Goal: Check status: Check status

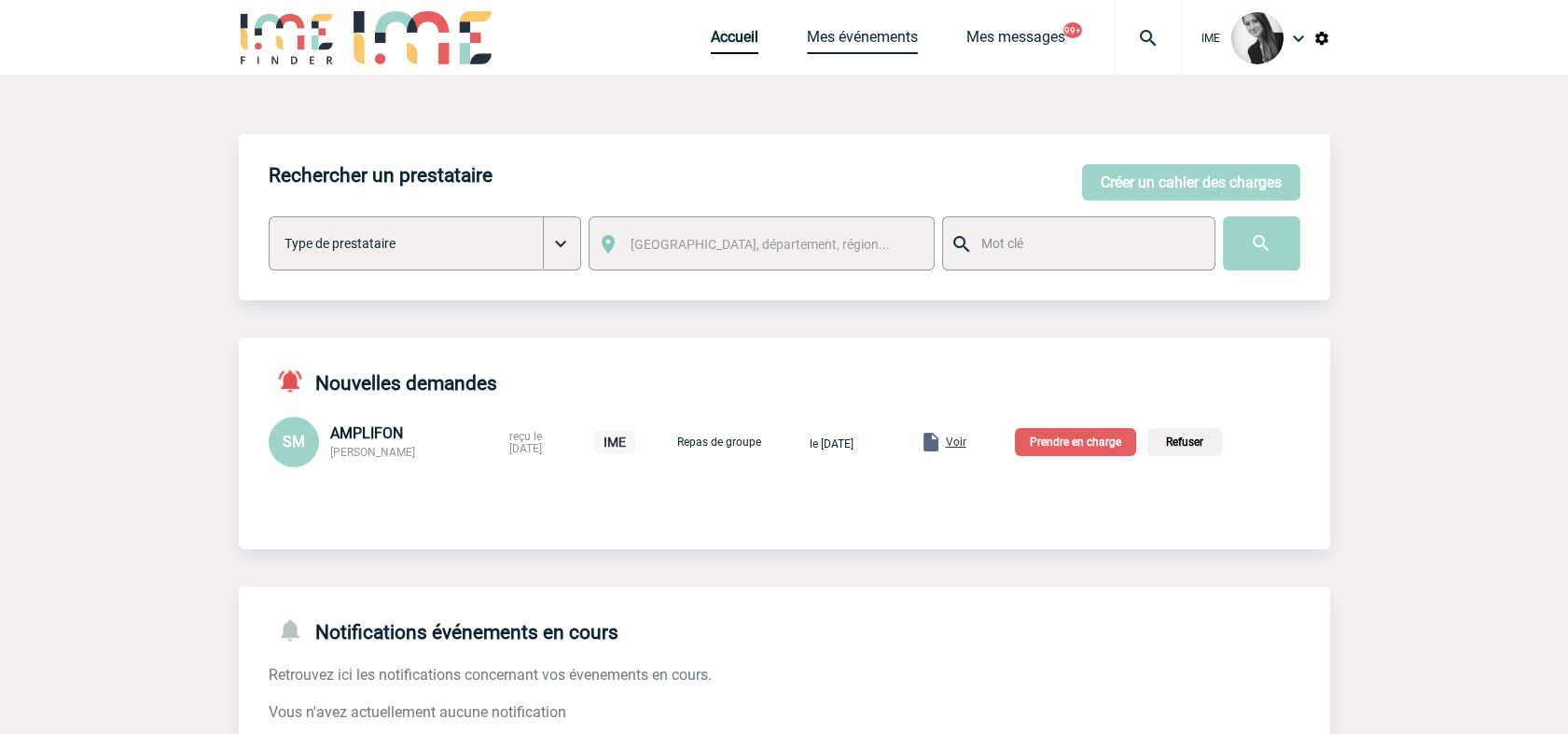
click at [879, 40] on link "Mes événements" at bounding box center [862, 41] width 111 height 26
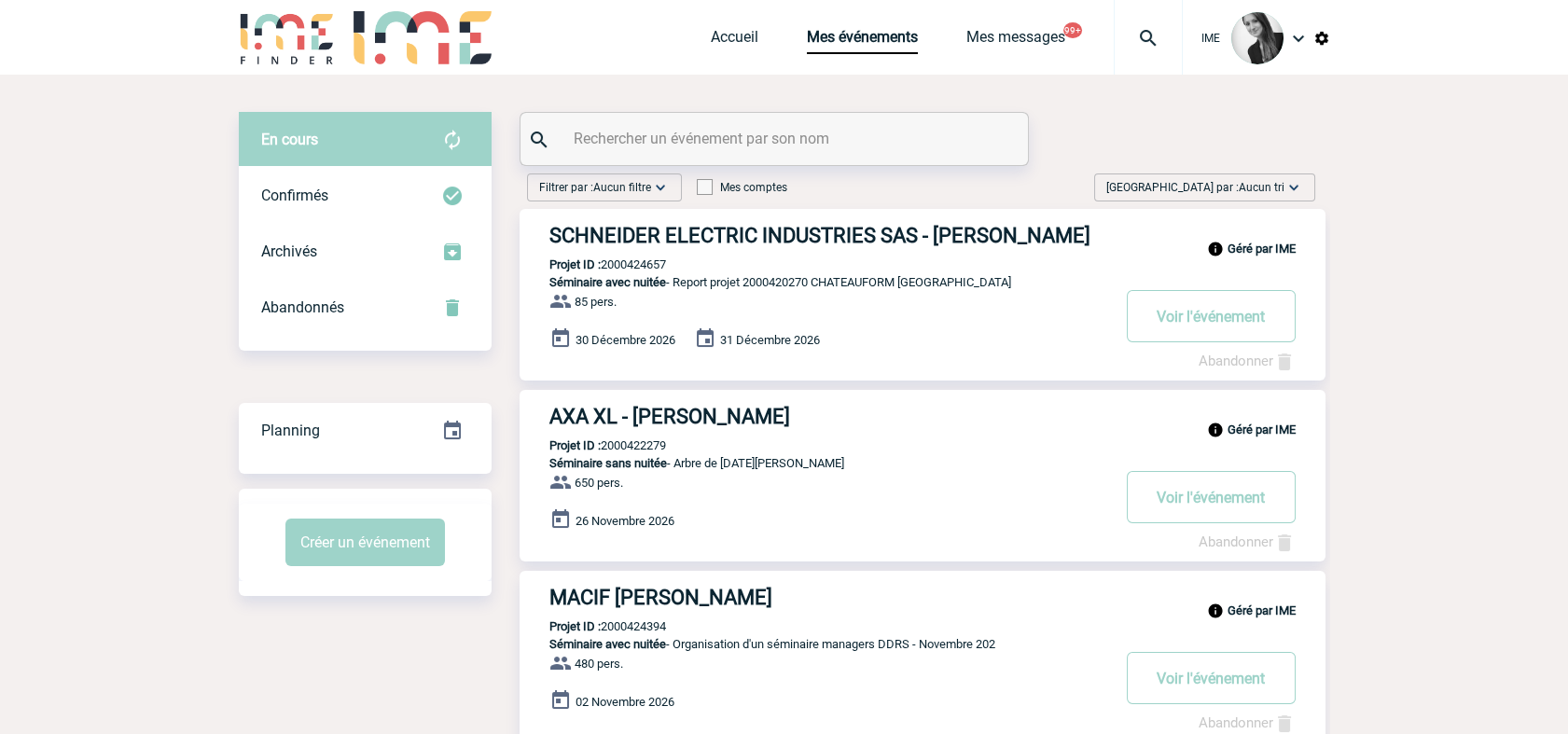
drag, startPoint x: 1258, startPoint y: 187, endPoint x: 1258, endPoint y: 239, distance: 52.0
click at [1259, 191] on span "Aucun tri" at bounding box center [1262, 188] width 46 height 13
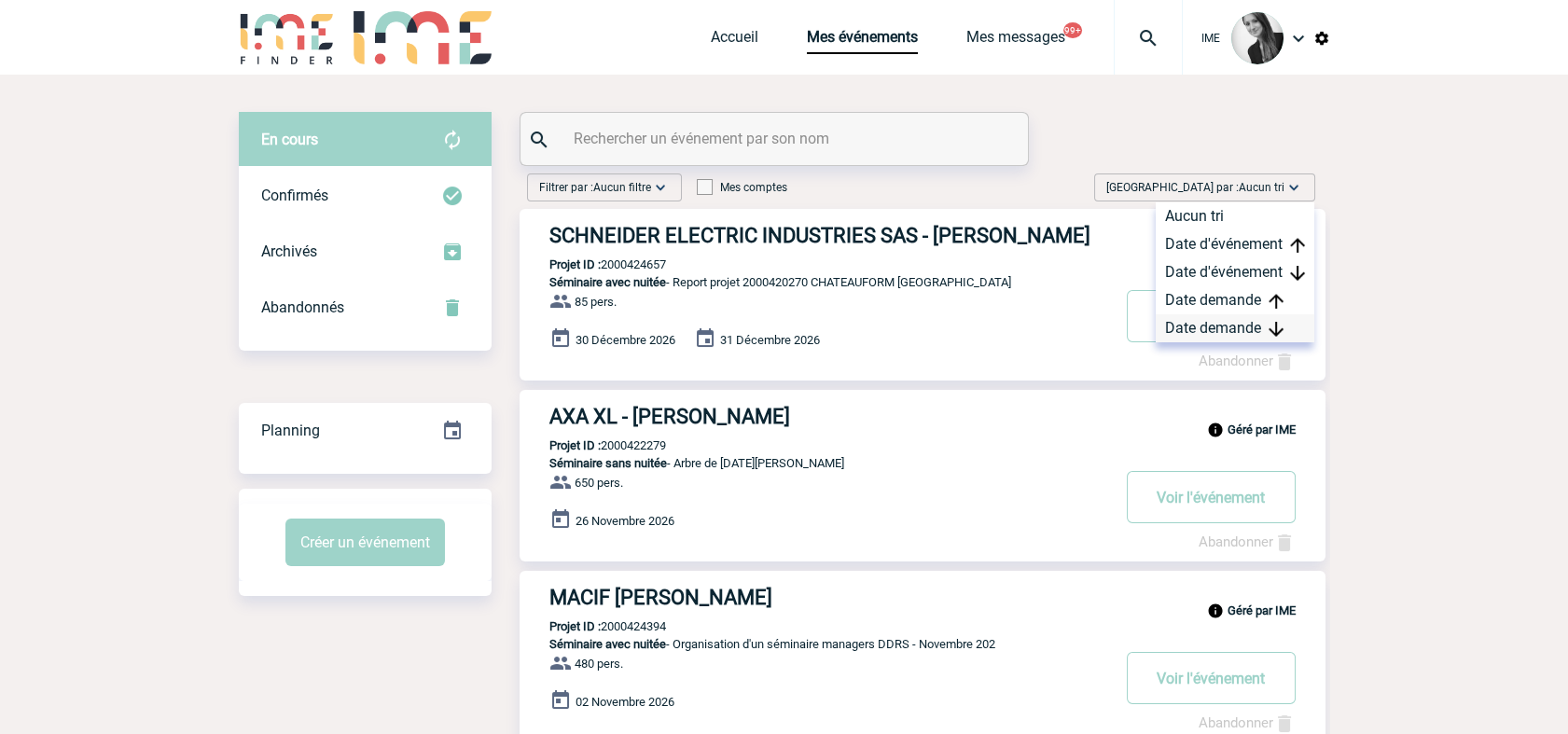
click at [1231, 323] on div "Date demande" at bounding box center [1235, 329] width 158 height 28
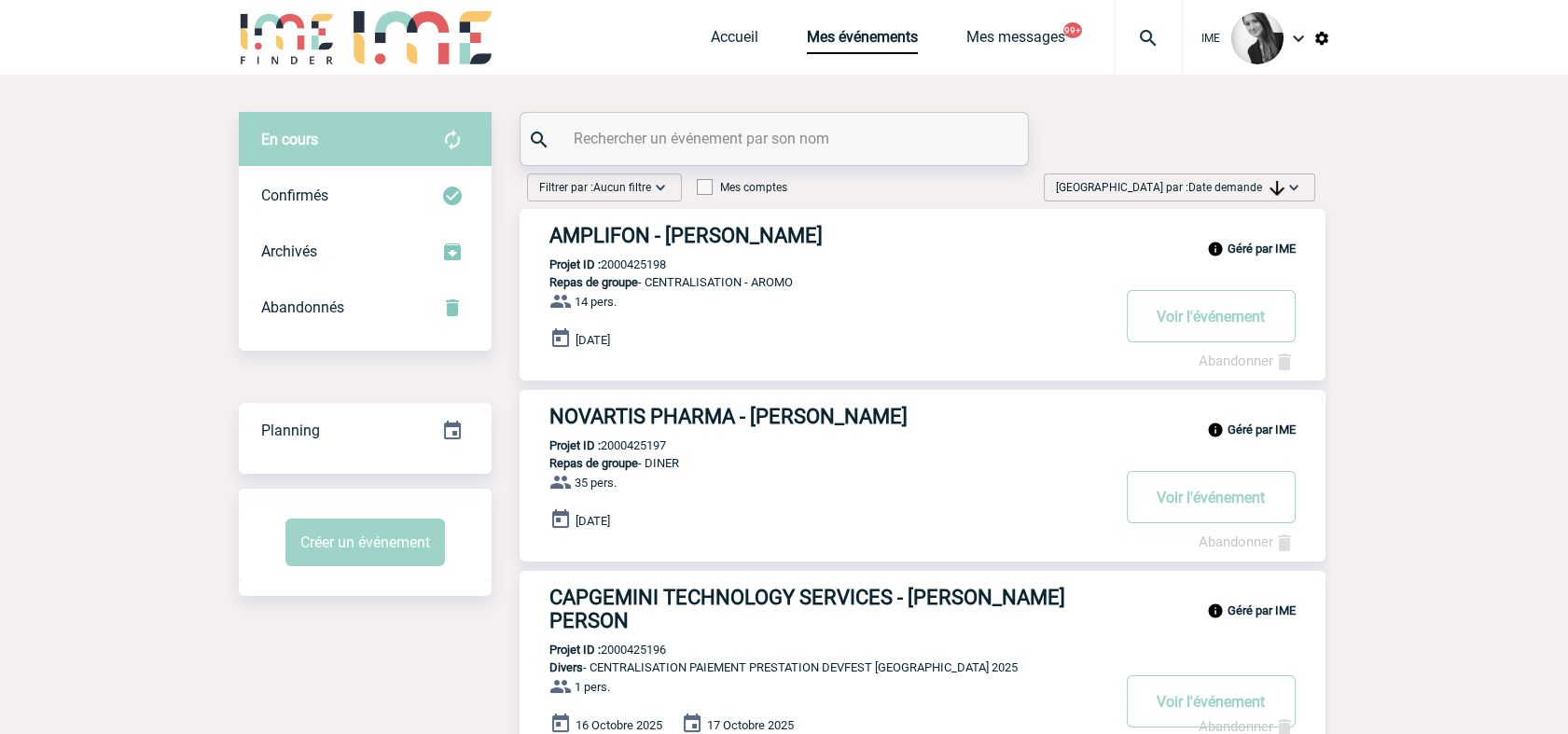
drag, startPoint x: 1271, startPoint y: 184, endPoint x: 1270, endPoint y: 207, distance: 23.0
click at [1270, 183] on img at bounding box center [1277, 188] width 15 height 15
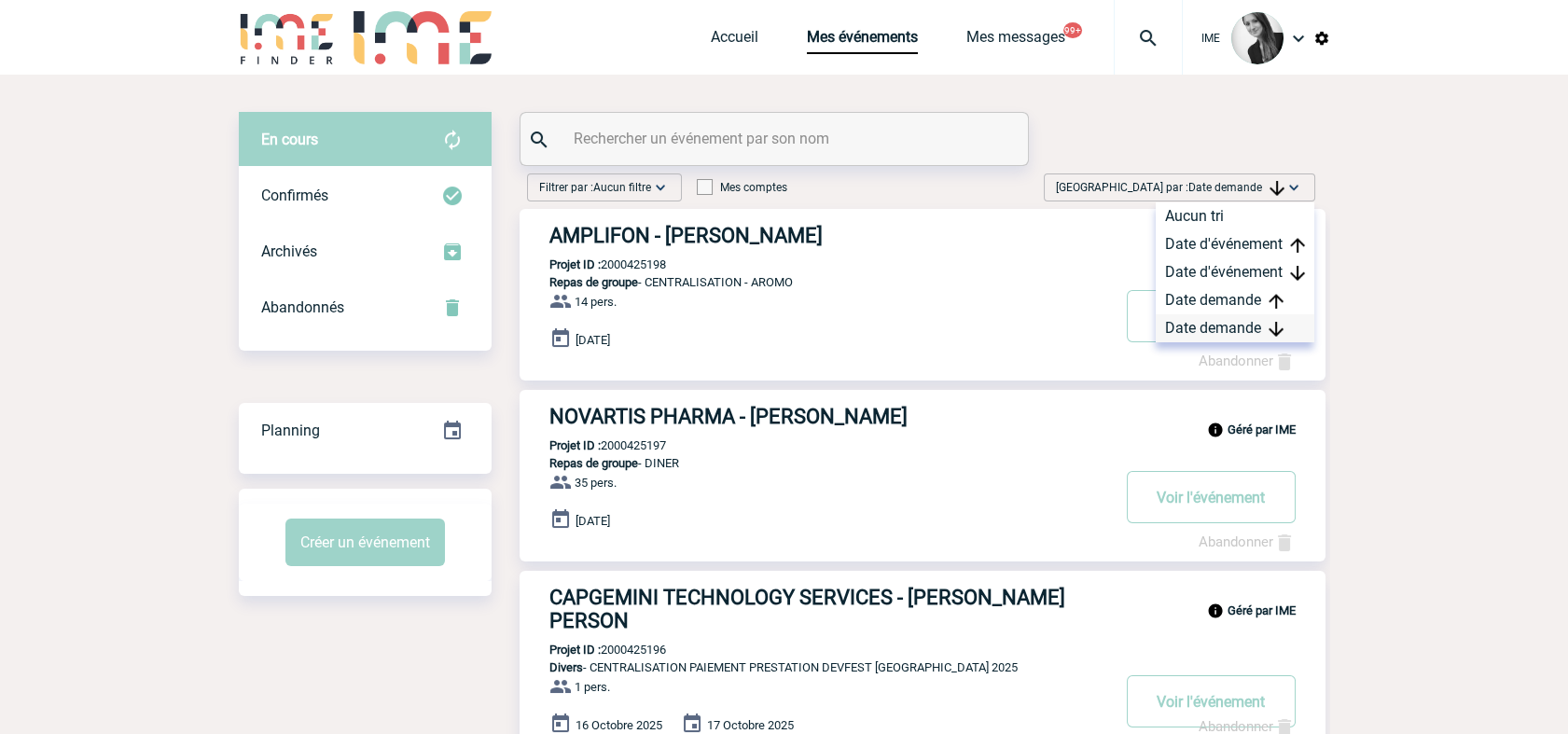
click at [1228, 324] on div "Date demande" at bounding box center [1235, 329] width 158 height 28
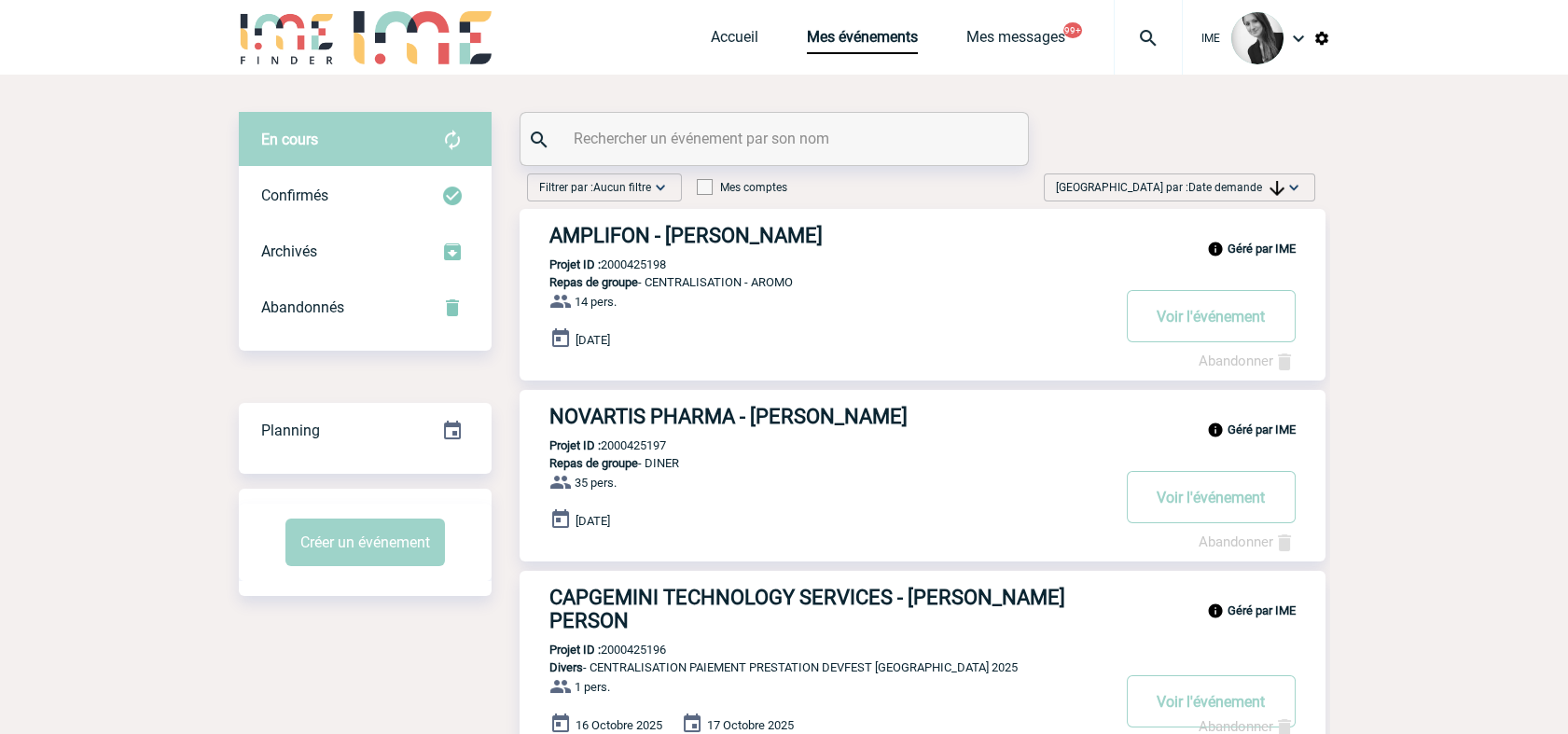
click at [1253, 188] on span "Date demande" at bounding box center [1236, 188] width 96 height 13
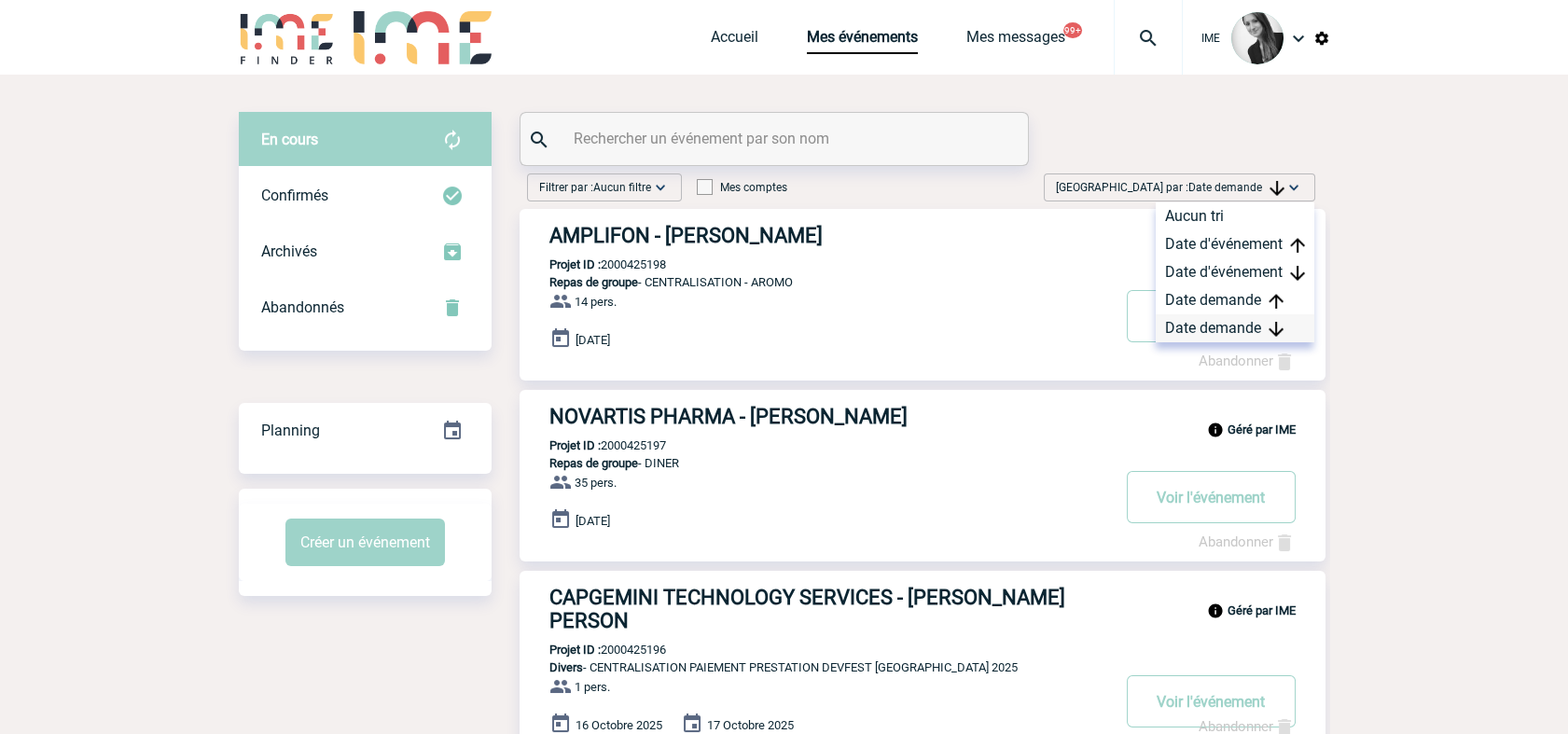
click at [1241, 328] on div "Date demande" at bounding box center [1235, 329] width 158 height 28
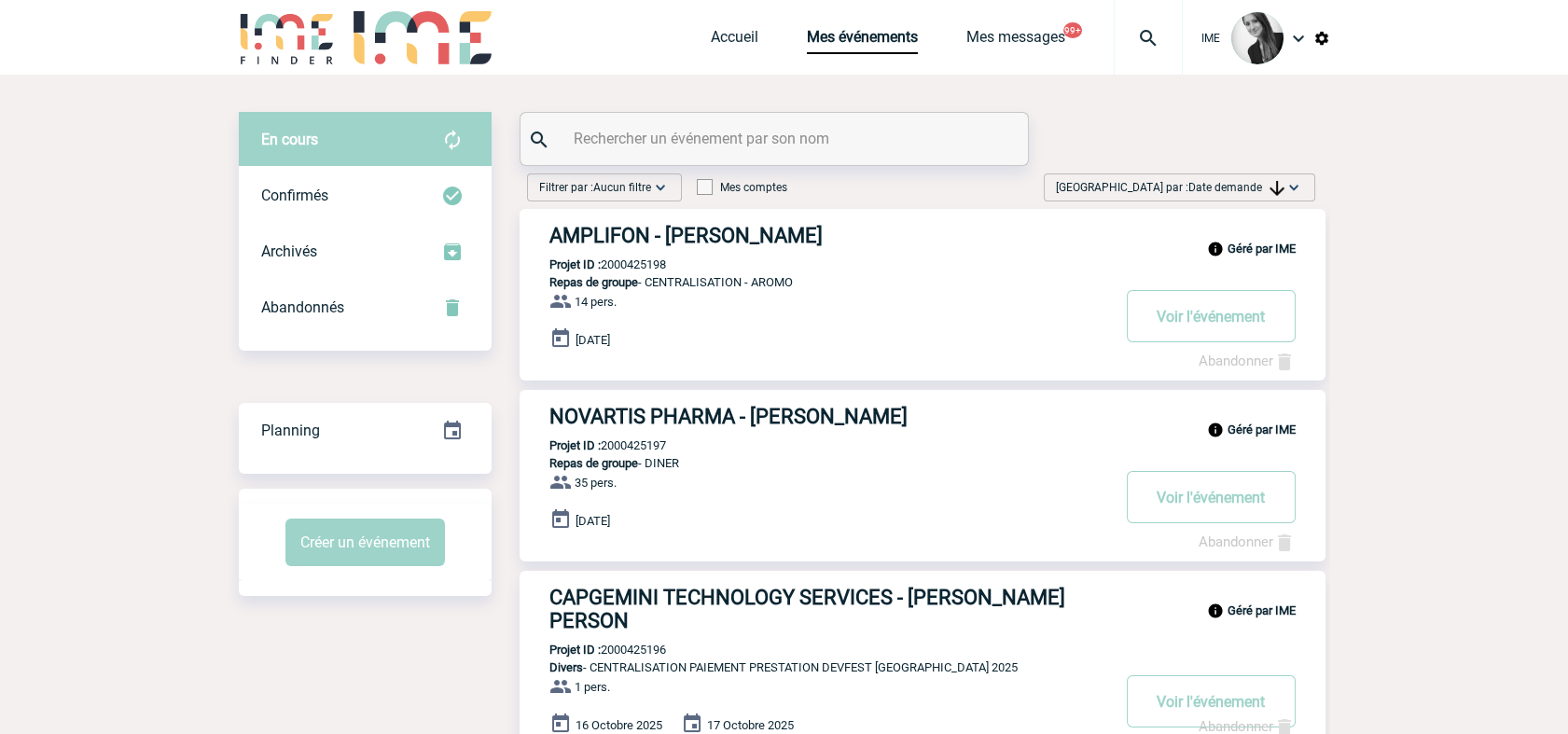
click at [1256, 188] on span "Date demande" at bounding box center [1236, 188] width 96 height 13
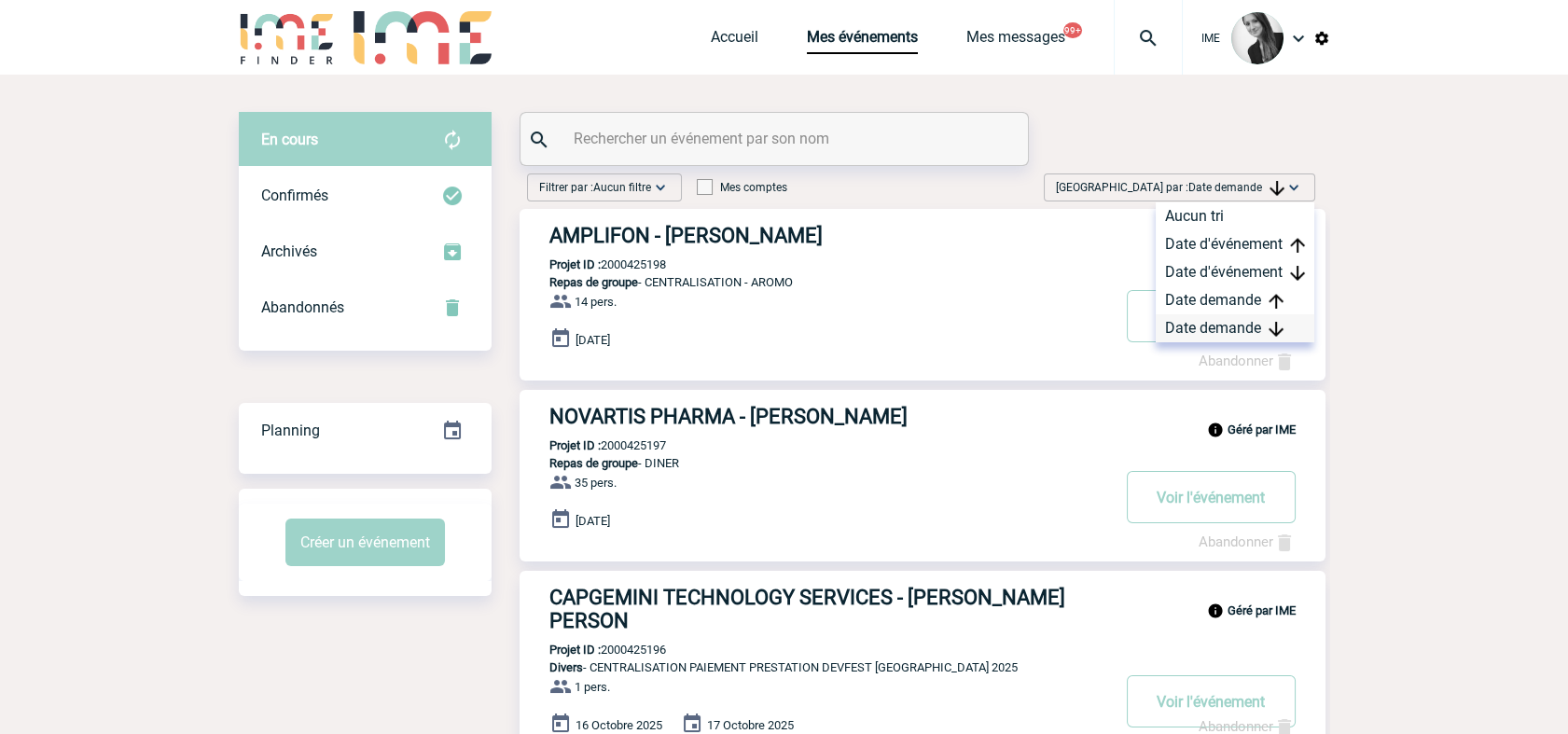
click at [1249, 327] on div "Date demande" at bounding box center [1235, 329] width 158 height 28
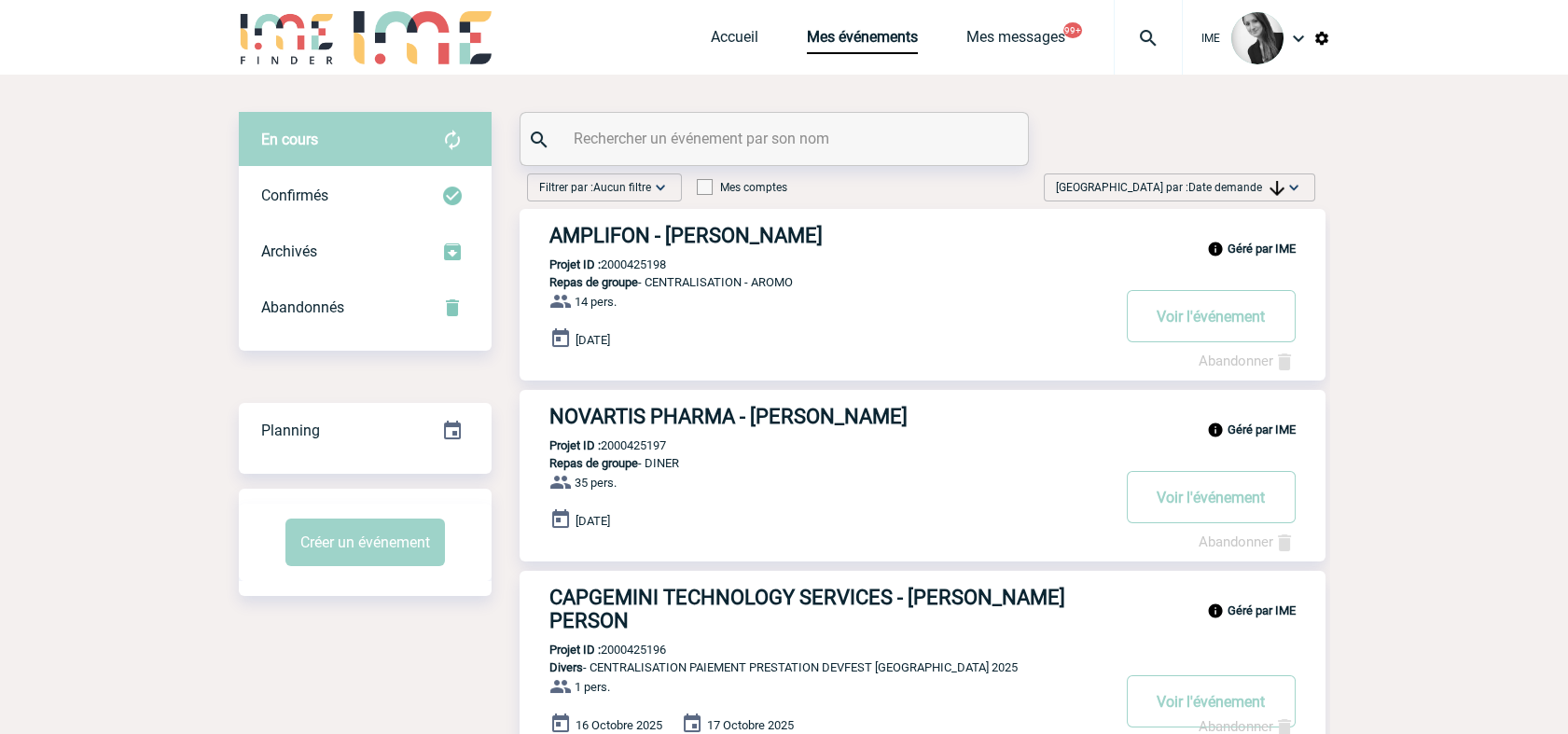
click at [1243, 186] on span "Date demande" at bounding box center [1236, 188] width 96 height 13
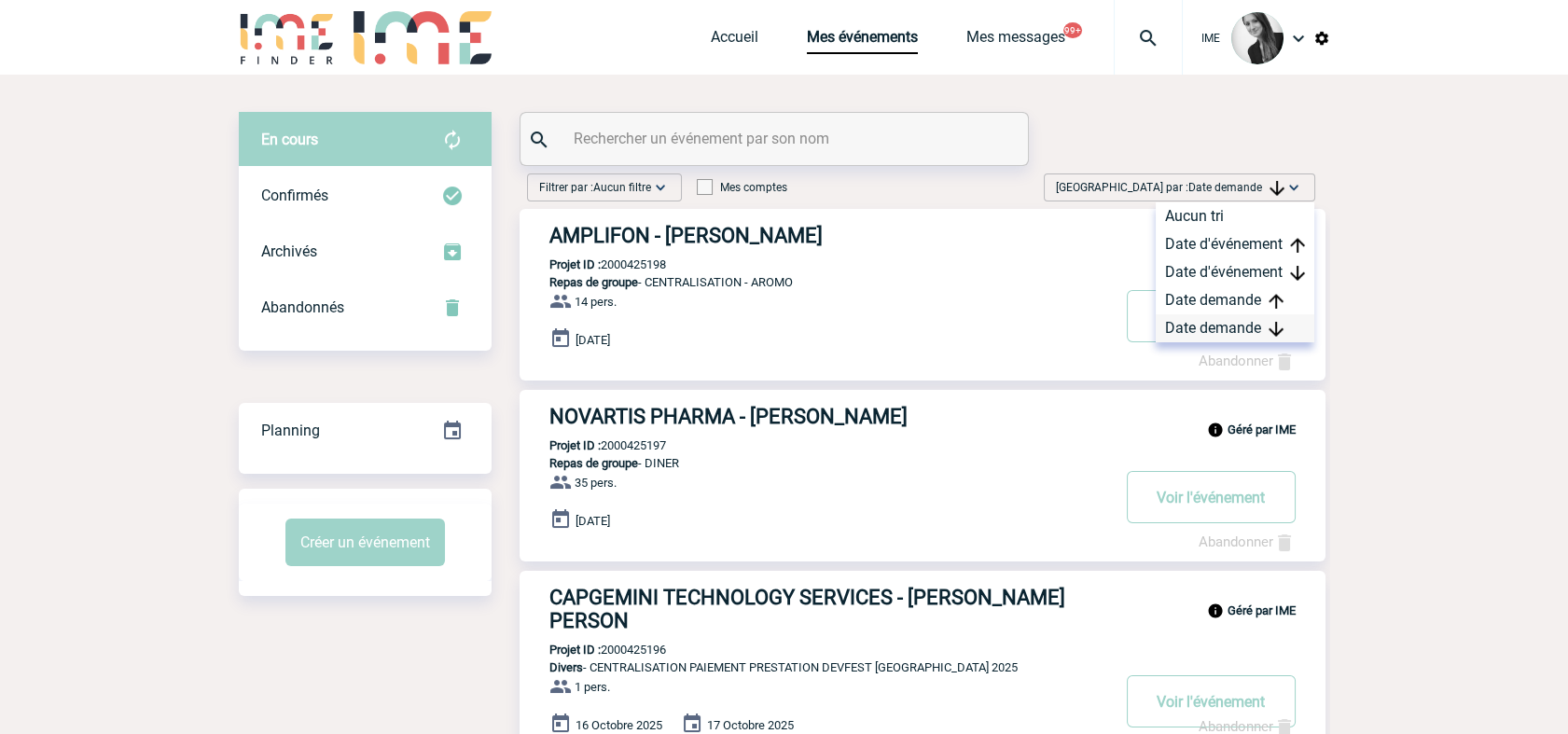
click at [1303, 321] on div "Date demande" at bounding box center [1235, 329] width 158 height 28
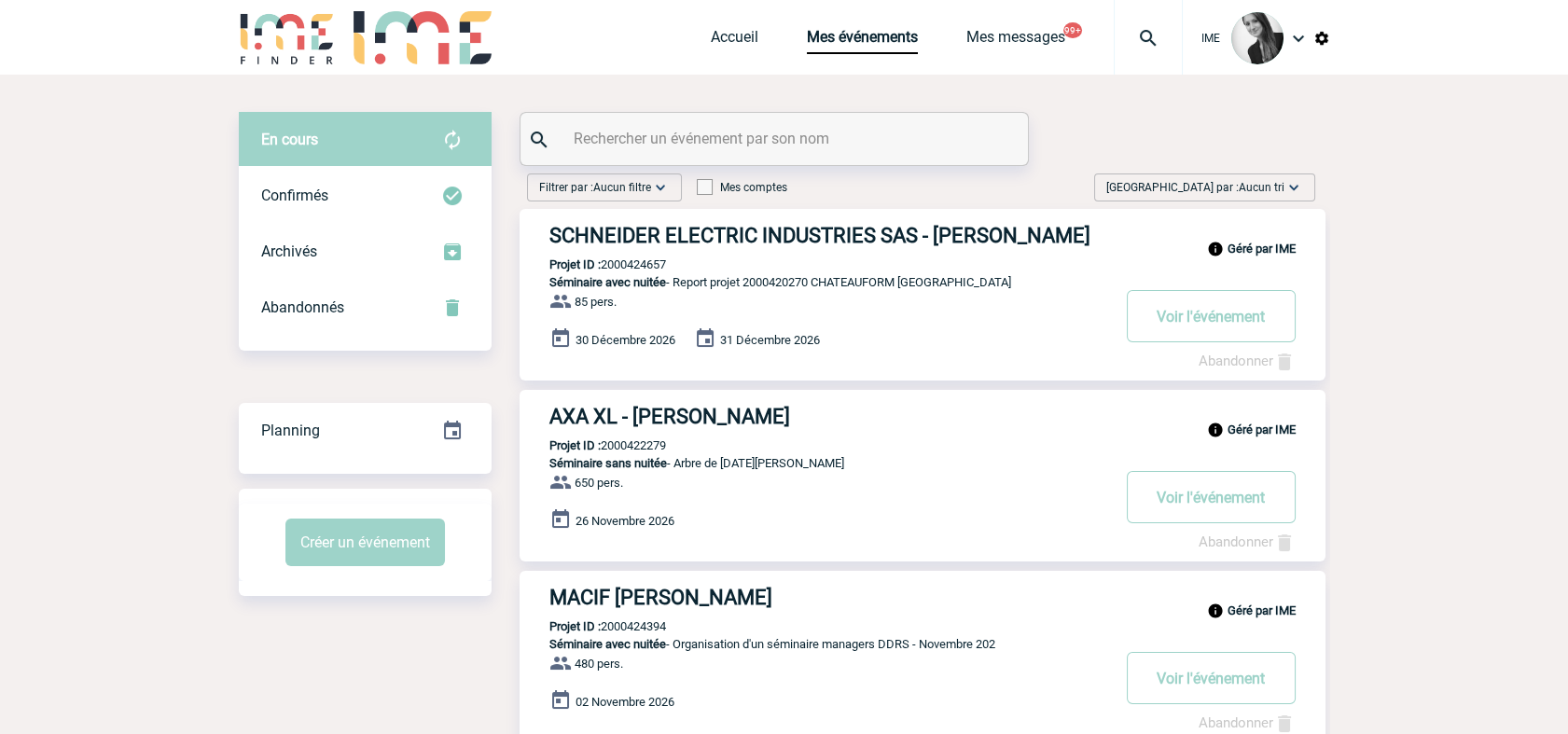
drag, startPoint x: 1258, startPoint y: 179, endPoint x: 1264, endPoint y: 254, distance: 75.2
click at [1260, 182] on span "Trier par : Aucun tri" at bounding box center [1195, 188] width 178 height 19
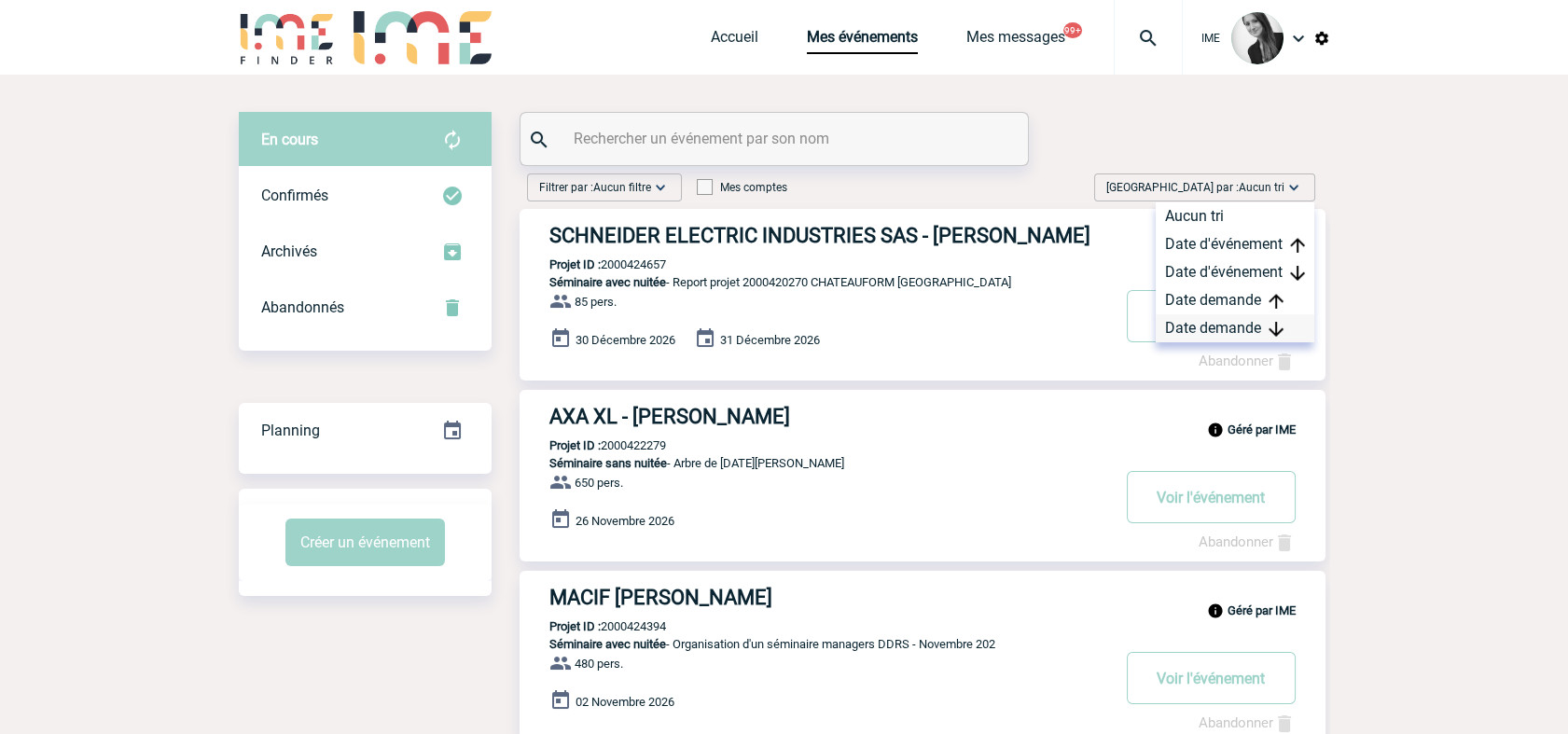
click at [1224, 335] on div "Date demande" at bounding box center [1235, 329] width 158 height 28
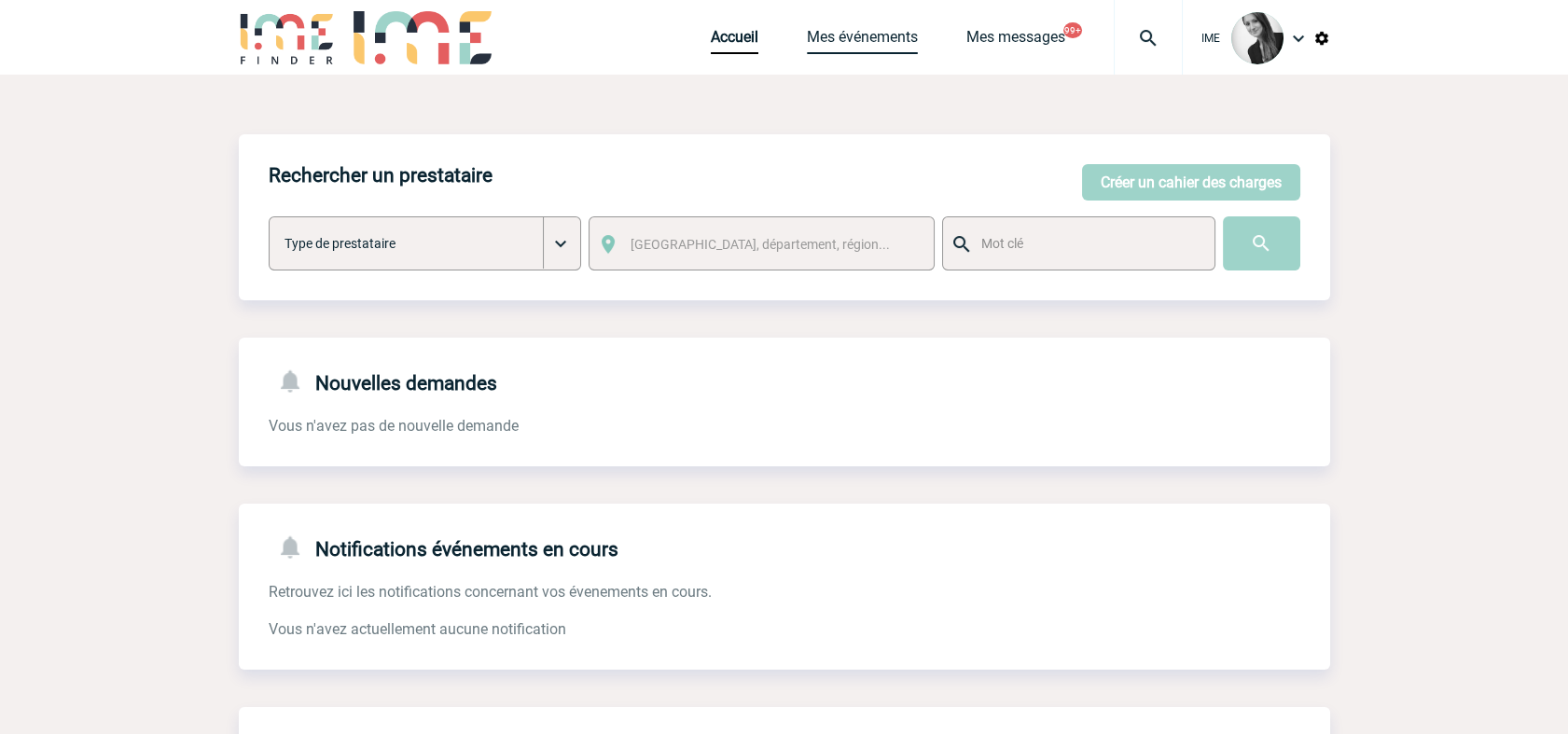
click at [873, 46] on link "Mes événements" at bounding box center [862, 41] width 111 height 26
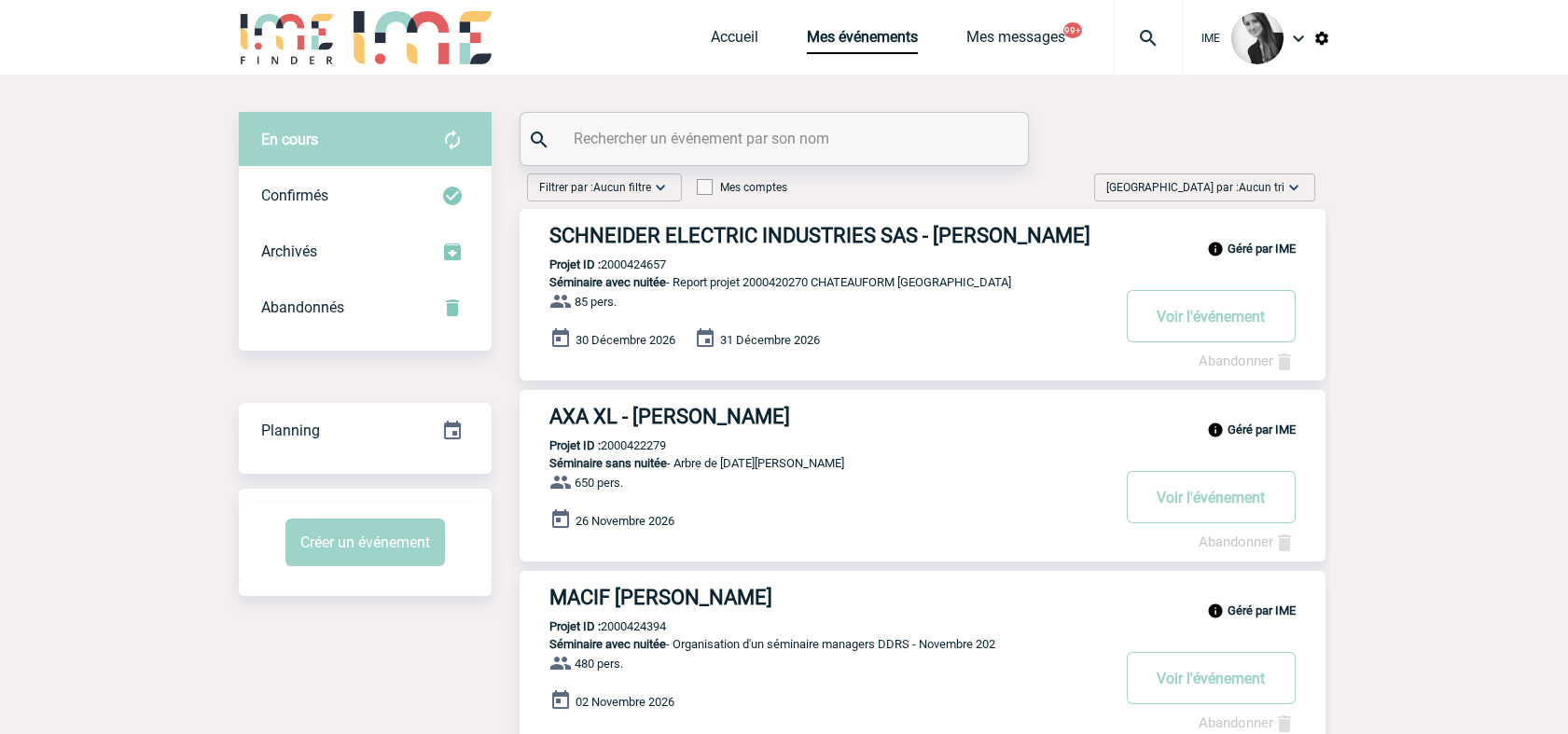
click at [1257, 187] on span "Aucun tri" at bounding box center [1262, 188] width 46 height 13
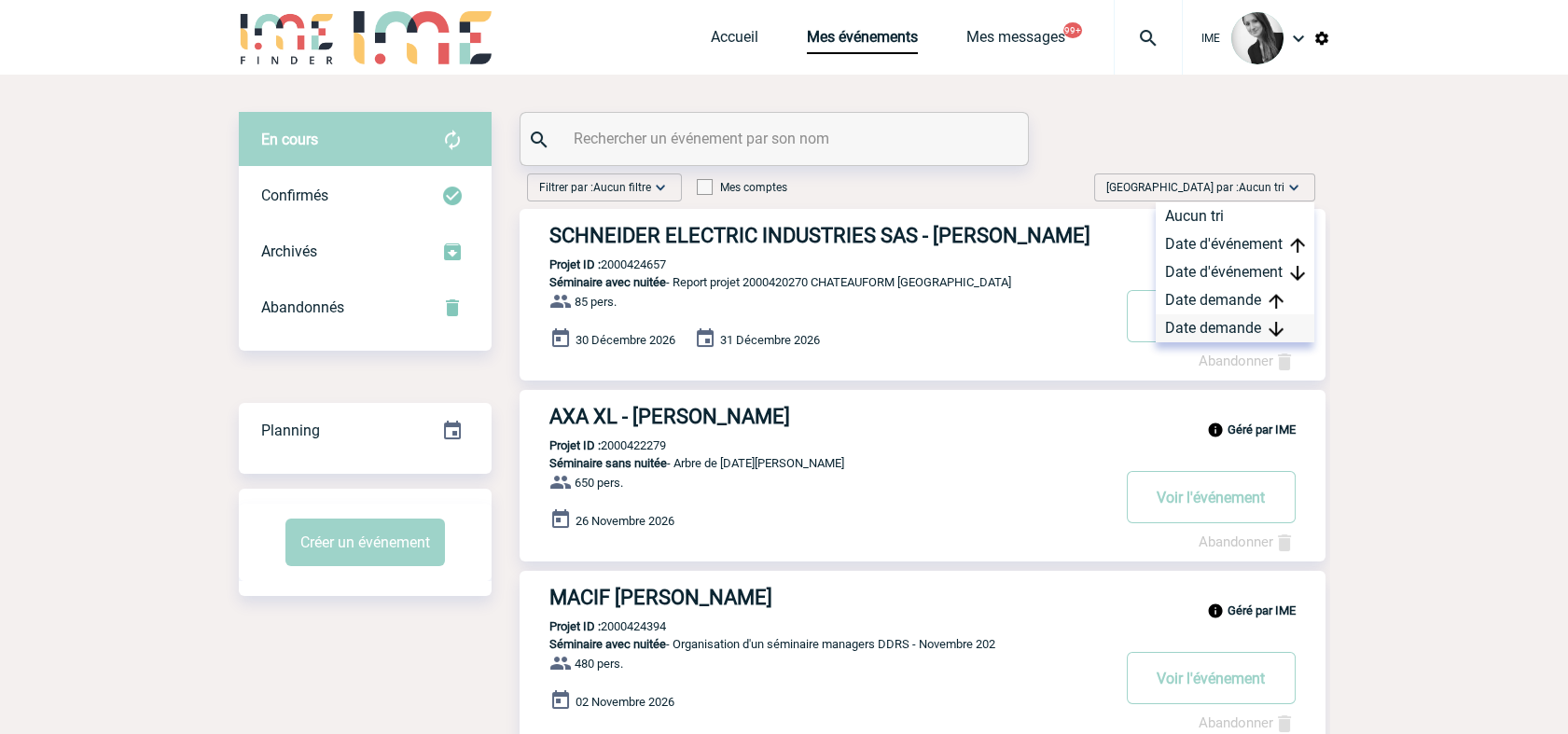
click at [1233, 328] on div "Date demande" at bounding box center [1235, 329] width 158 height 28
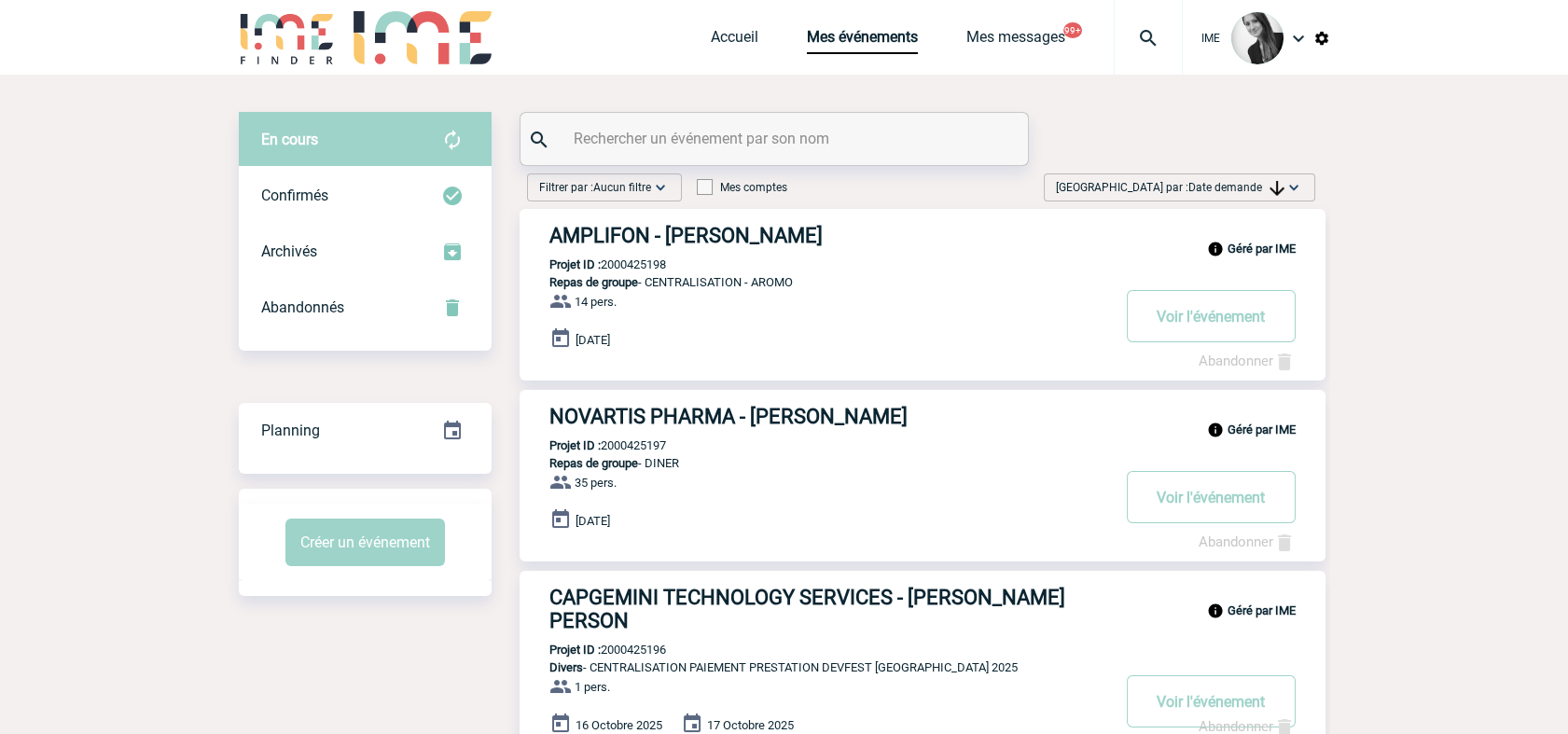
click at [1285, 178] on img at bounding box center [1294, 188] width 19 height 19
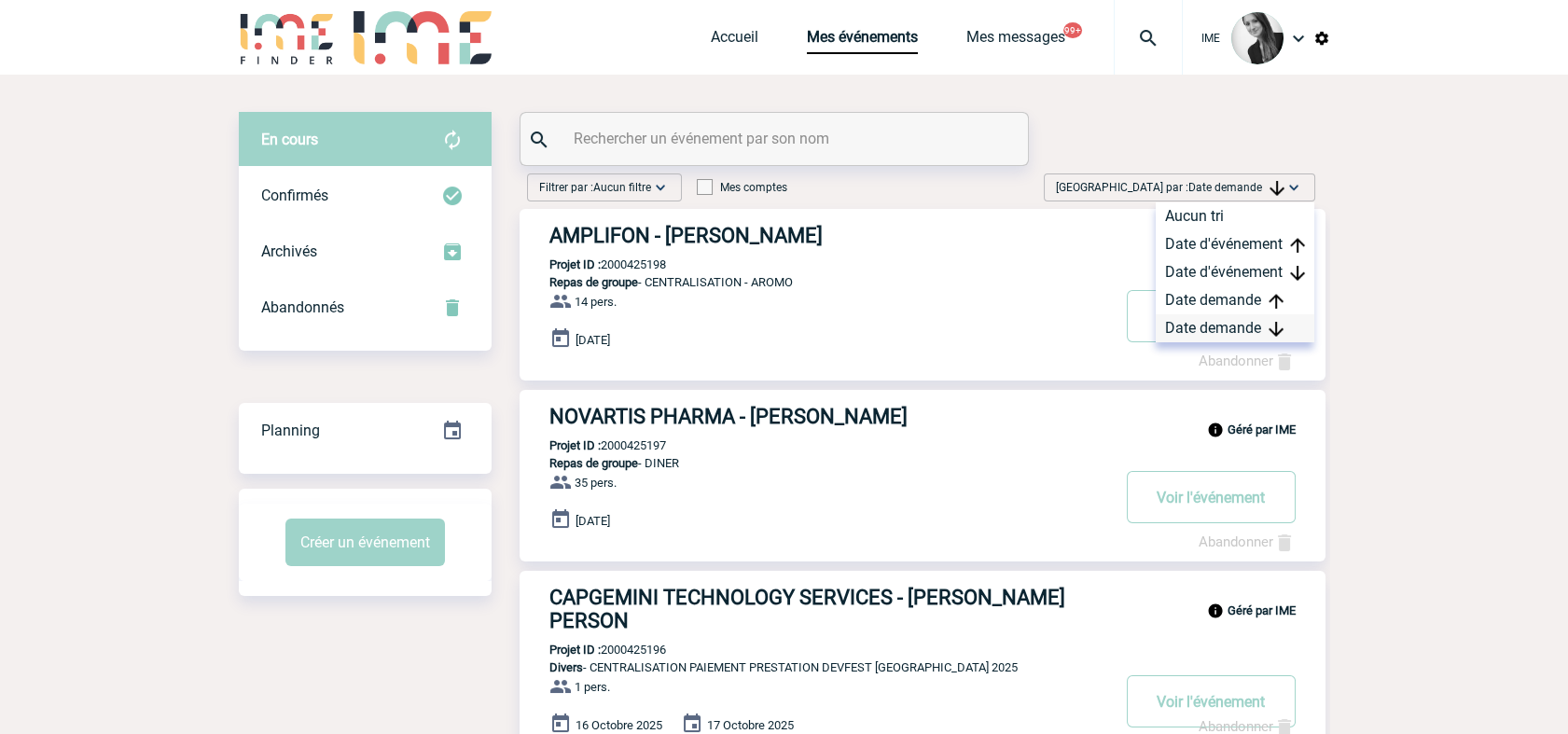
click at [1176, 332] on div "Date demande" at bounding box center [1235, 329] width 158 height 28
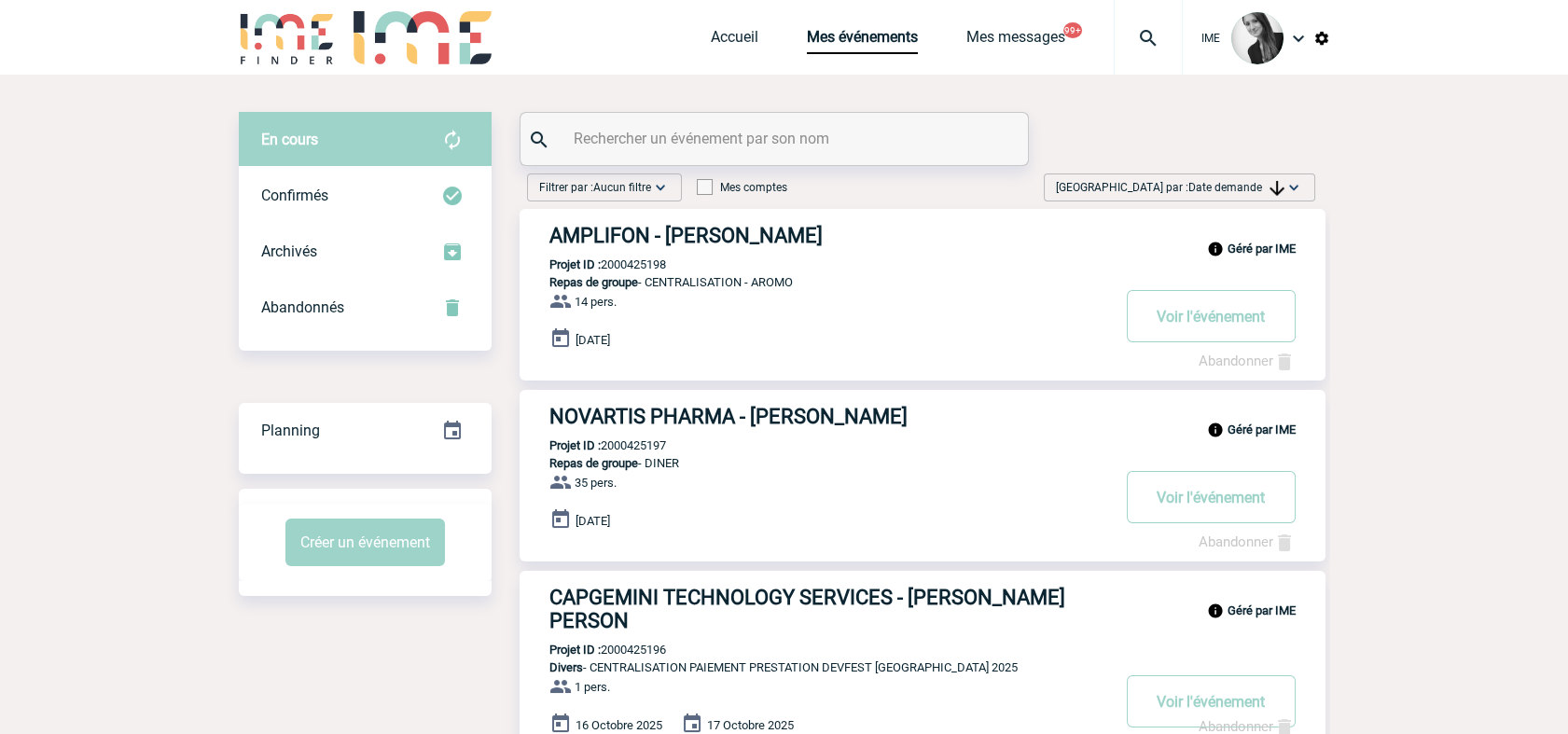
click at [1269, 185] on img at bounding box center [1277, 188] width 15 height 15
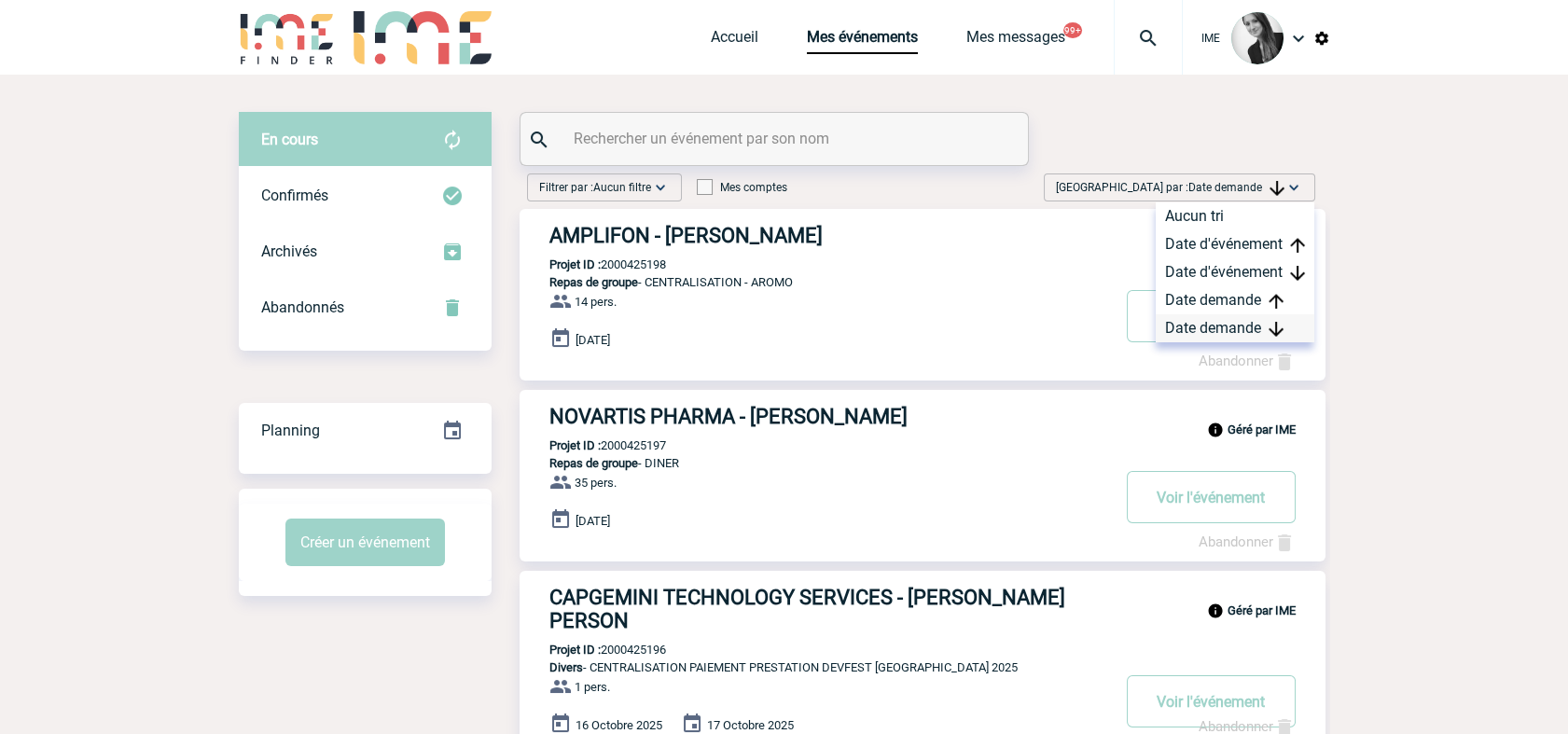
click at [1184, 339] on div "Date demande" at bounding box center [1235, 329] width 158 height 28
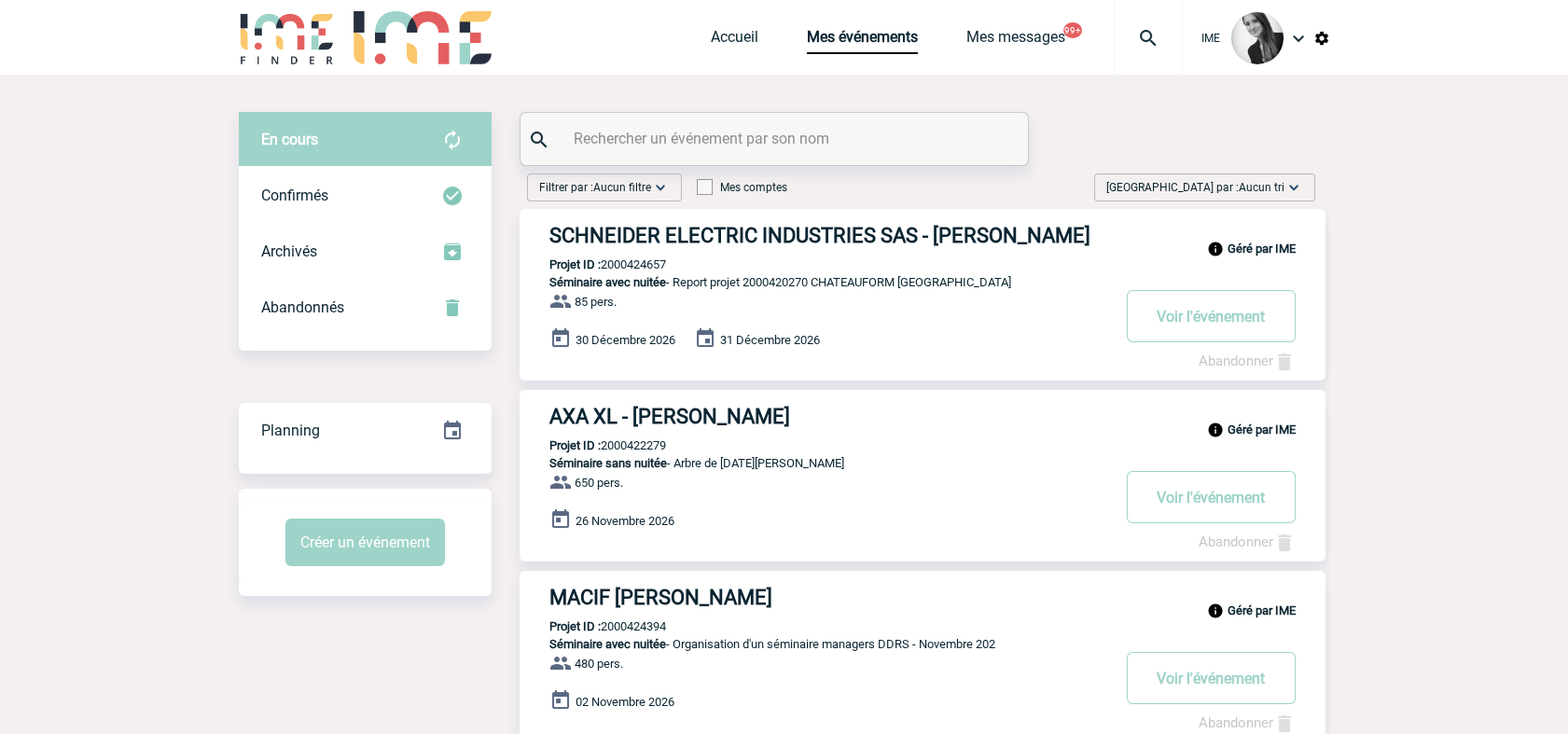
click at [1308, 190] on div "[GEOGRAPHIC_DATA] par : Aucun tri Aucun tri Date d'événement Date d'événement D…" at bounding box center [1204, 188] width 221 height 28
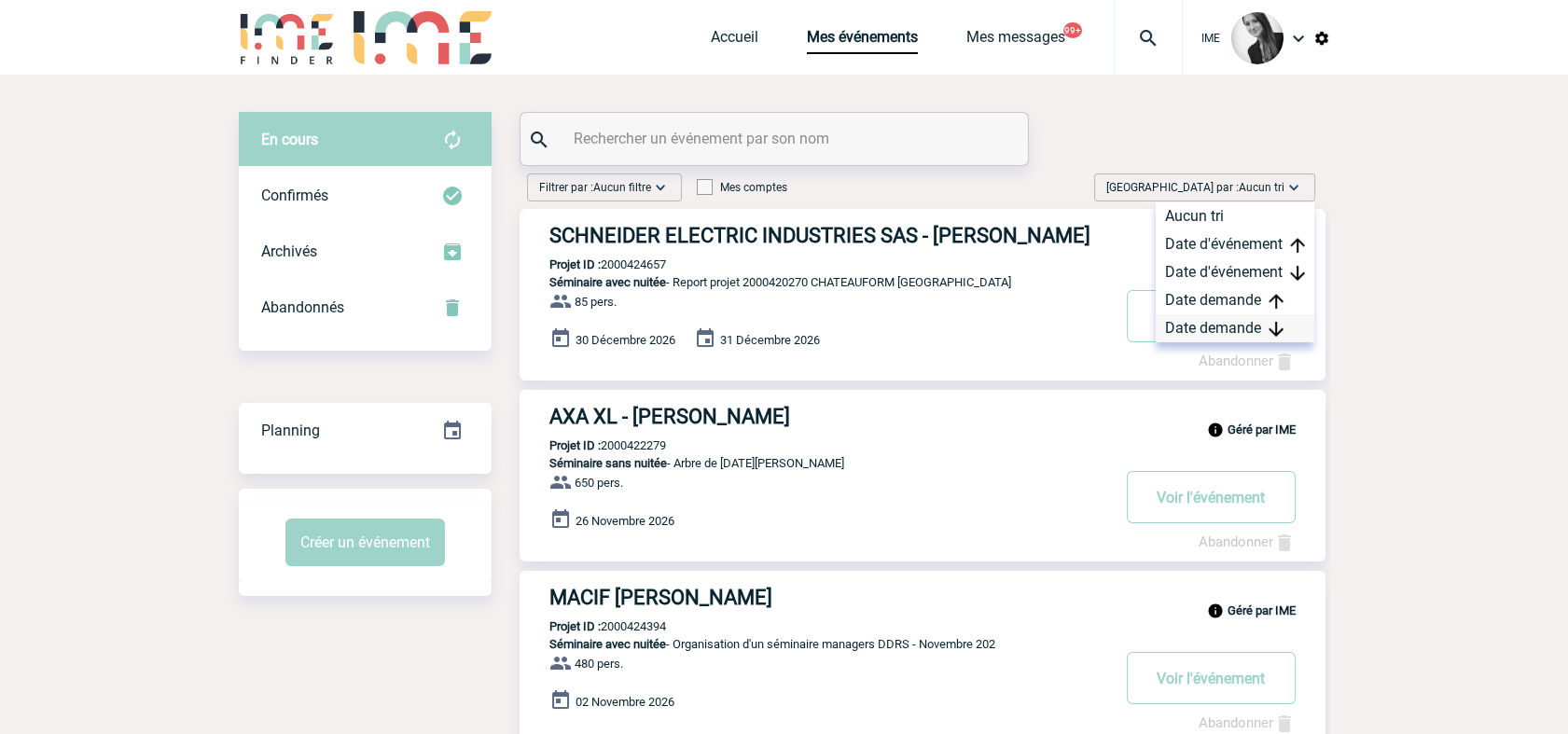
click at [1261, 317] on div "Date demande" at bounding box center [1235, 329] width 158 height 28
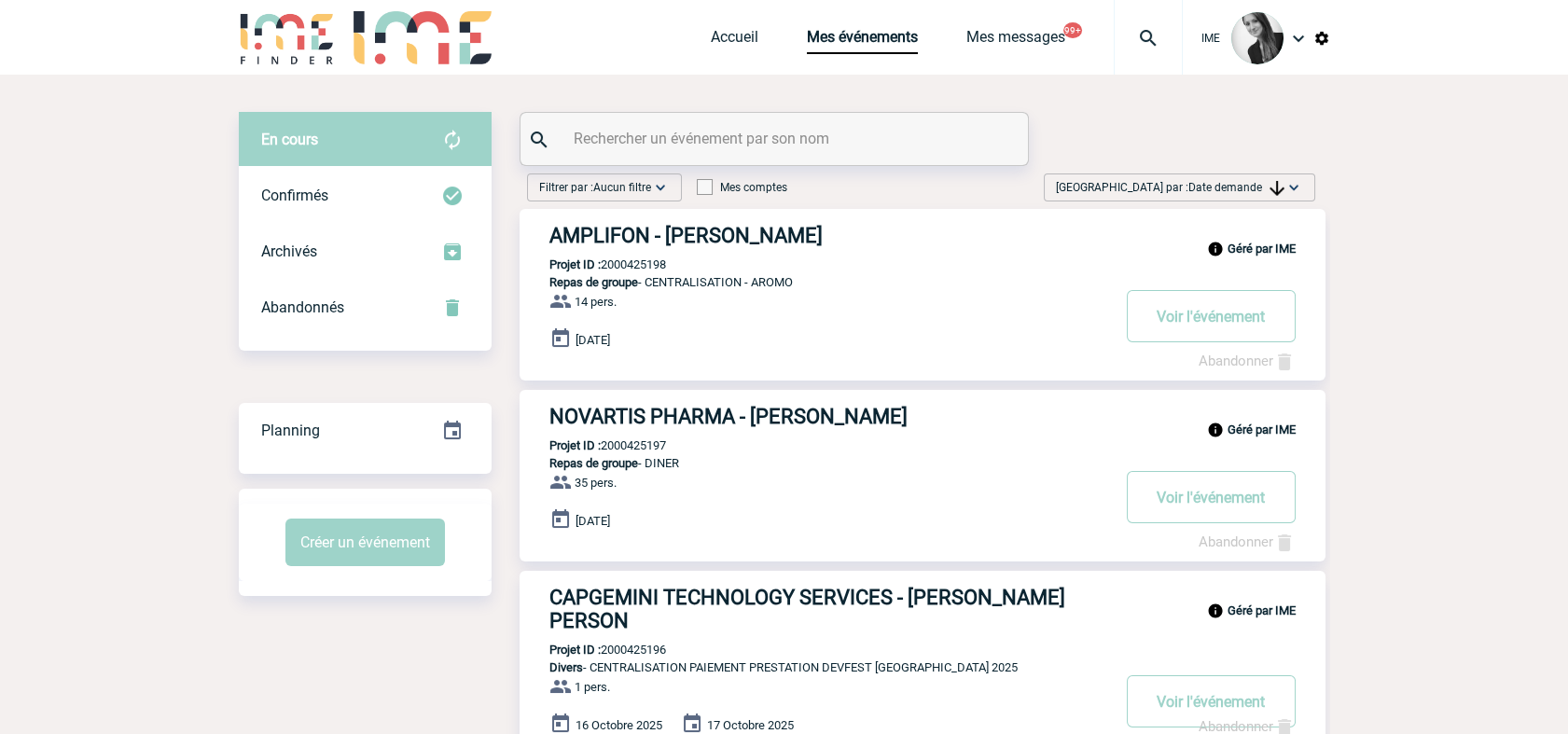
drag, startPoint x: 1317, startPoint y: 174, endPoint x: 1309, endPoint y: 181, distance: 10.6
click at [1315, 177] on div "Trier par : Date demande Aucun tri Date d'événement Date d'événement Date deman…" at bounding box center [1180, 188] width 286 height 28
click at [1291, 194] on img at bounding box center [1294, 188] width 19 height 19
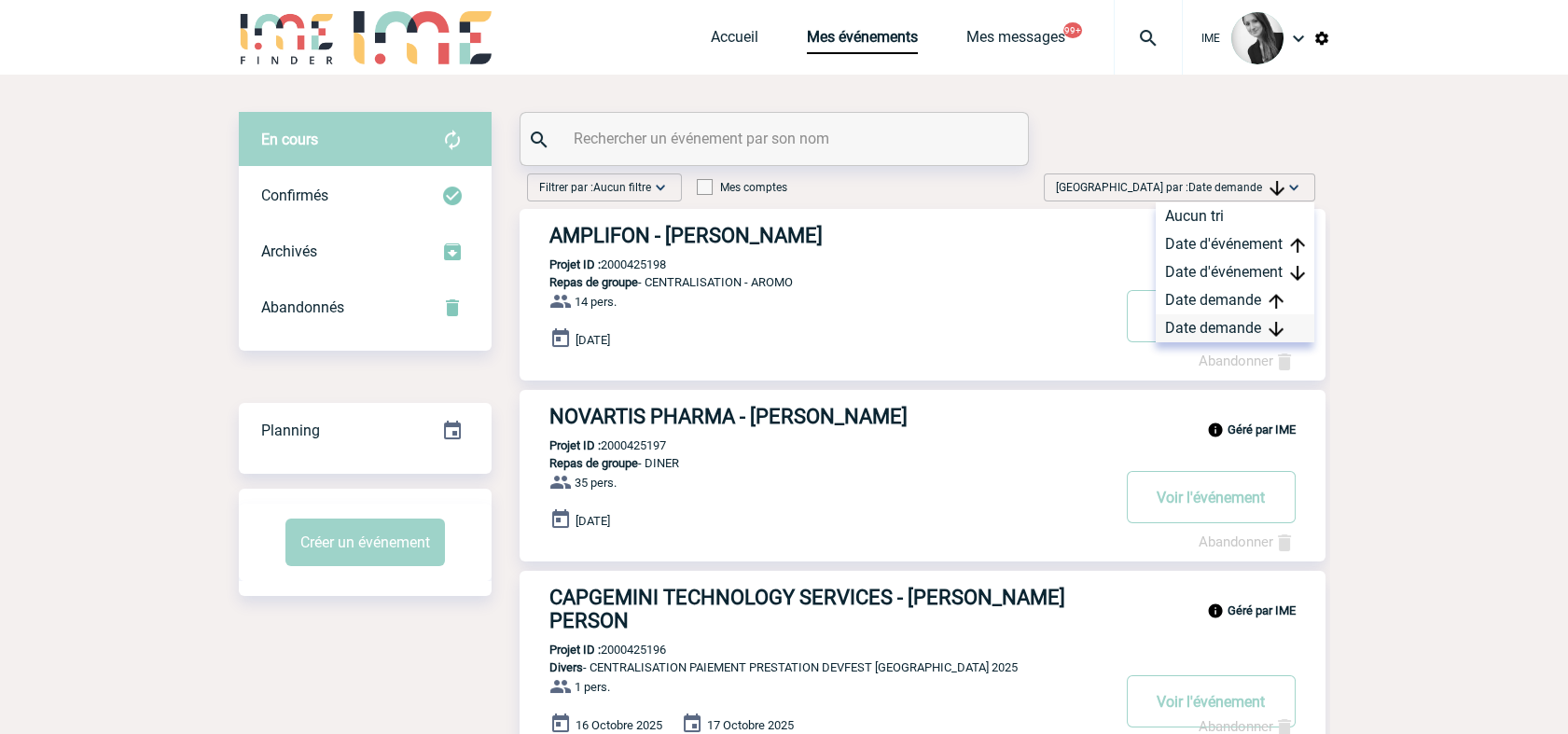
click at [1250, 328] on div "Date demande" at bounding box center [1235, 329] width 158 height 28
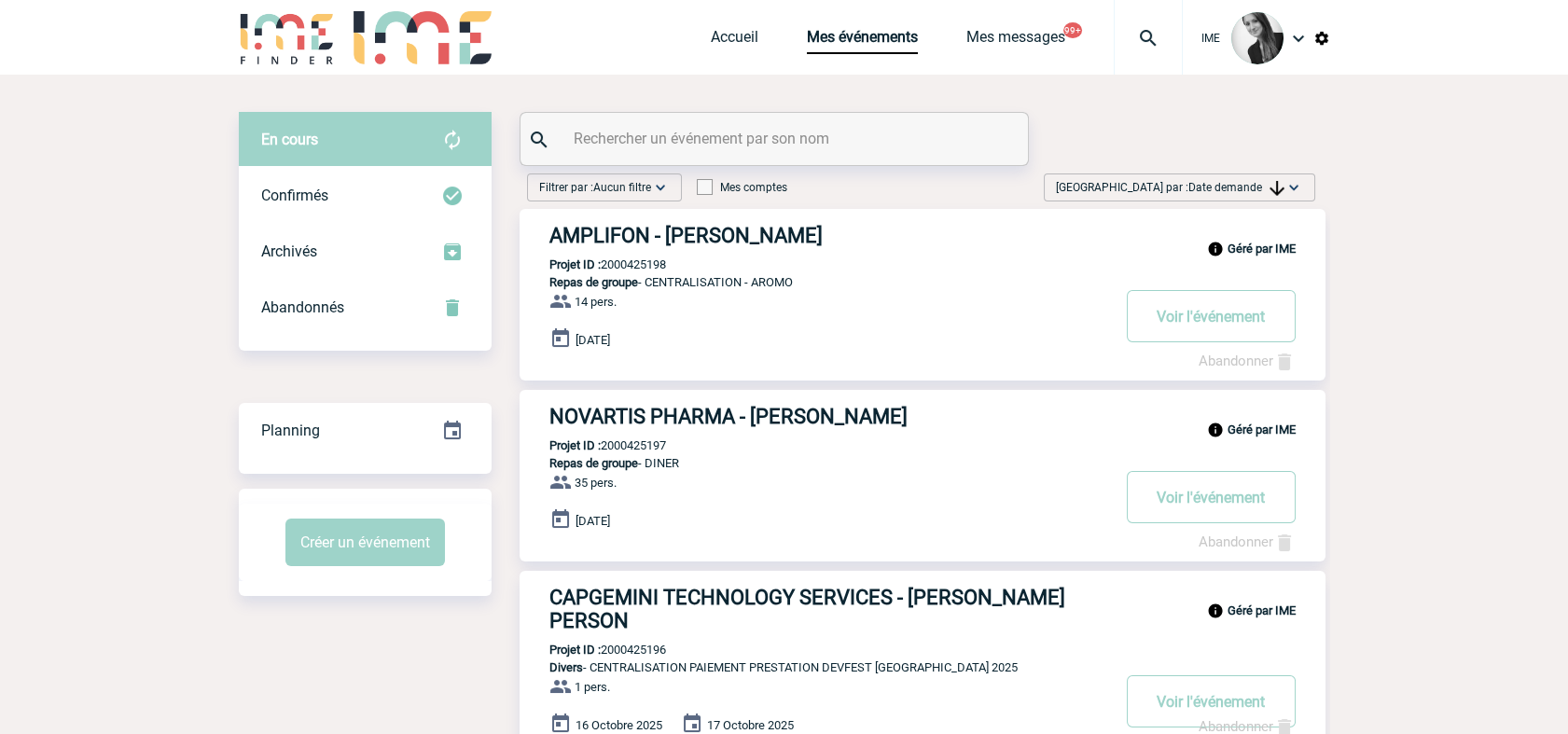
click at [1249, 198] on div "Trier par : Date demande Aucun tri Date d'événement Date d'événement Date deman…" at bounding box center [1180, 188] width 271 height 28
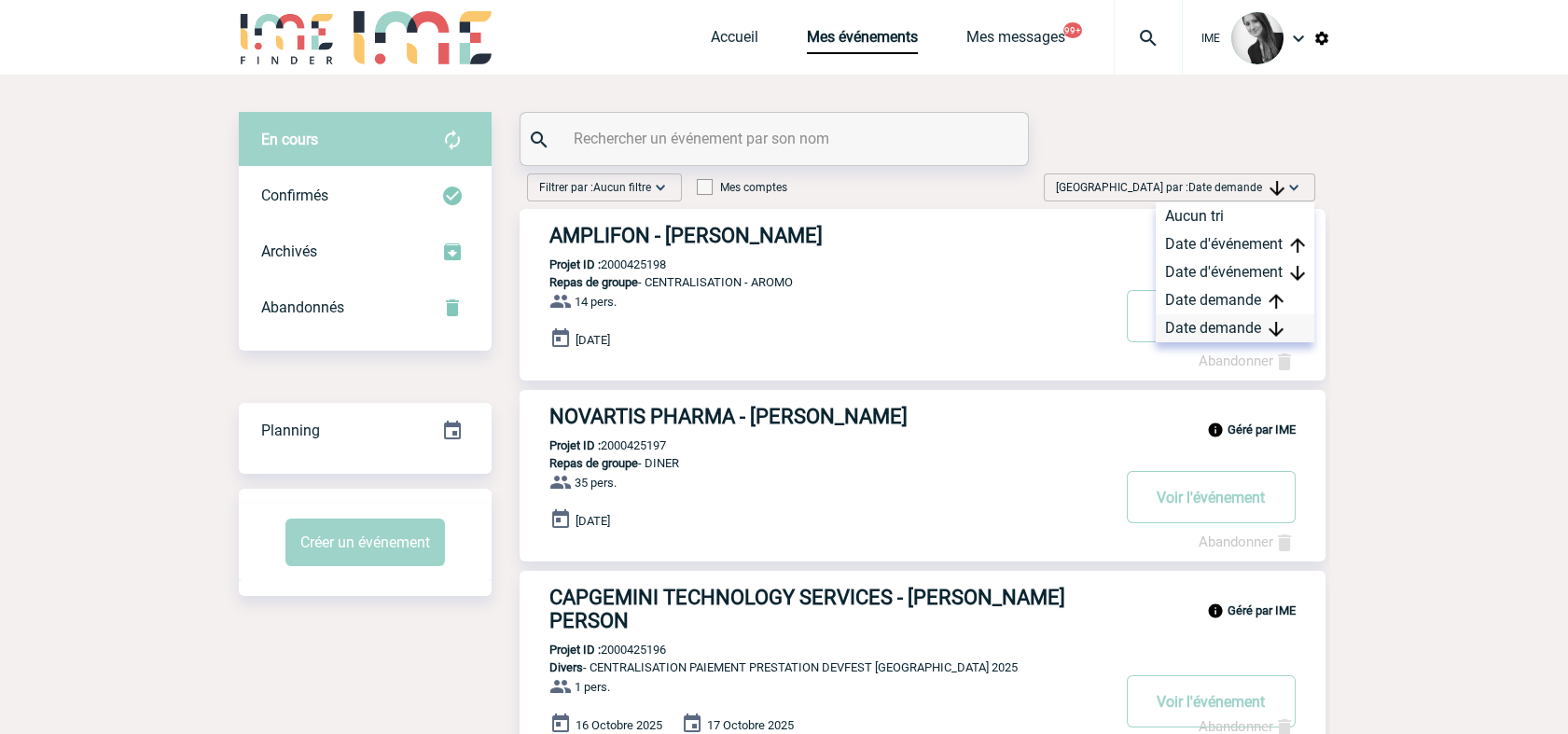
click at [1242, 328] on div "Date demande" at bounding box center [1235, 329] width 158 height 28
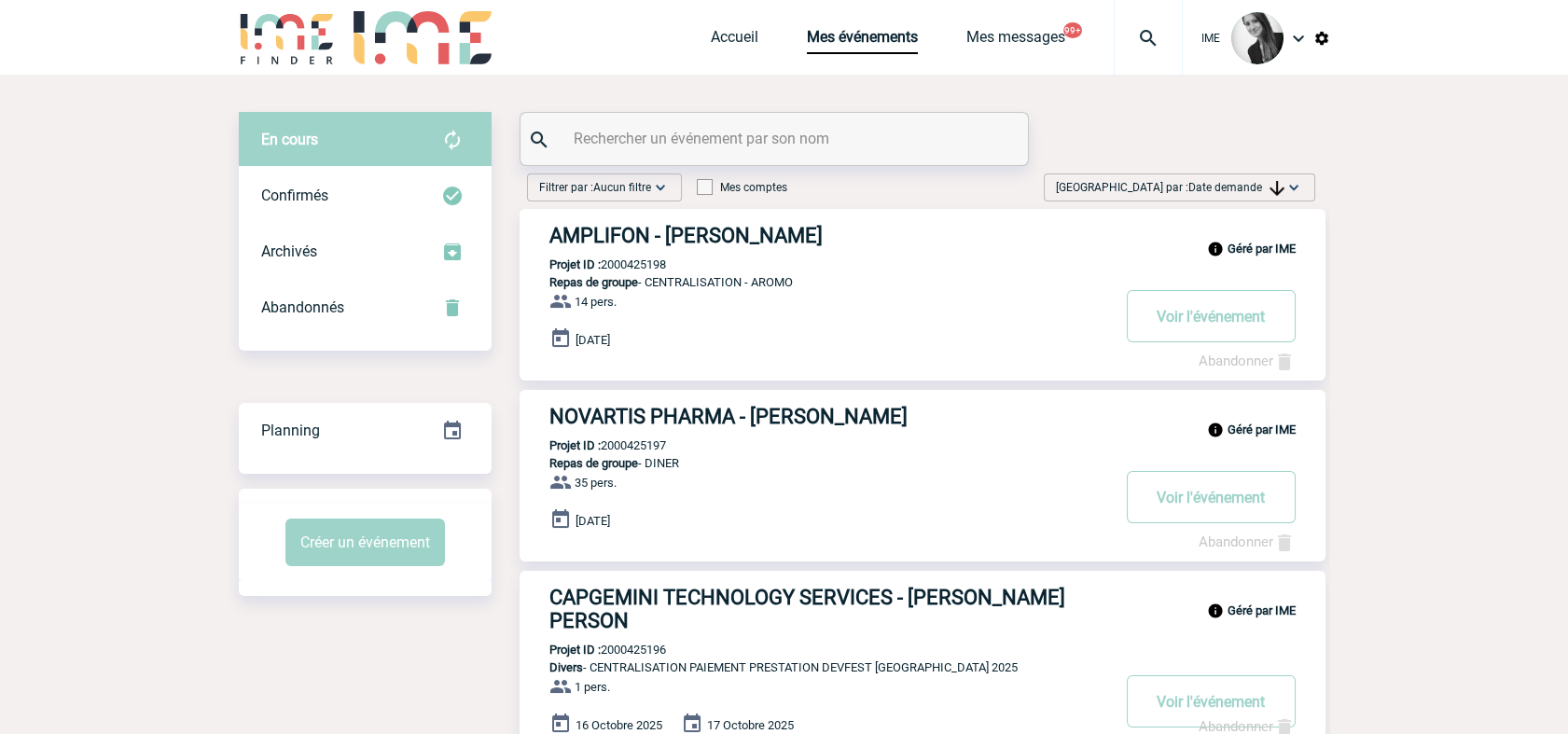
click at [1305, 186] on div "Trier par : Date demande Aucun tri Date d'événement Date d'événement Date deman…" at bounding box center [1180, 188] width 271 height 28
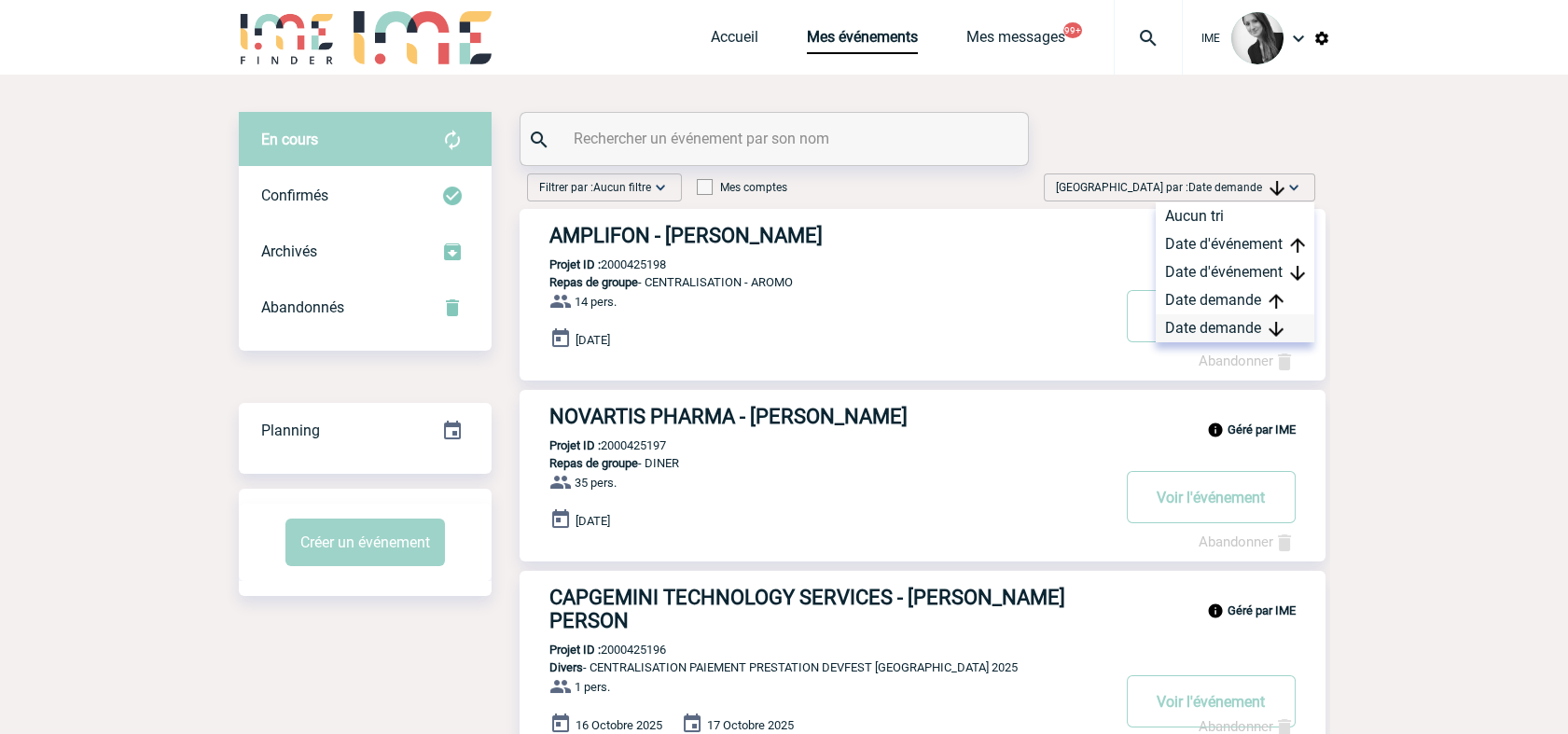
click at [1225, 339] on div "Date demande" at bounding box center [1235, 329] width 158 height 28
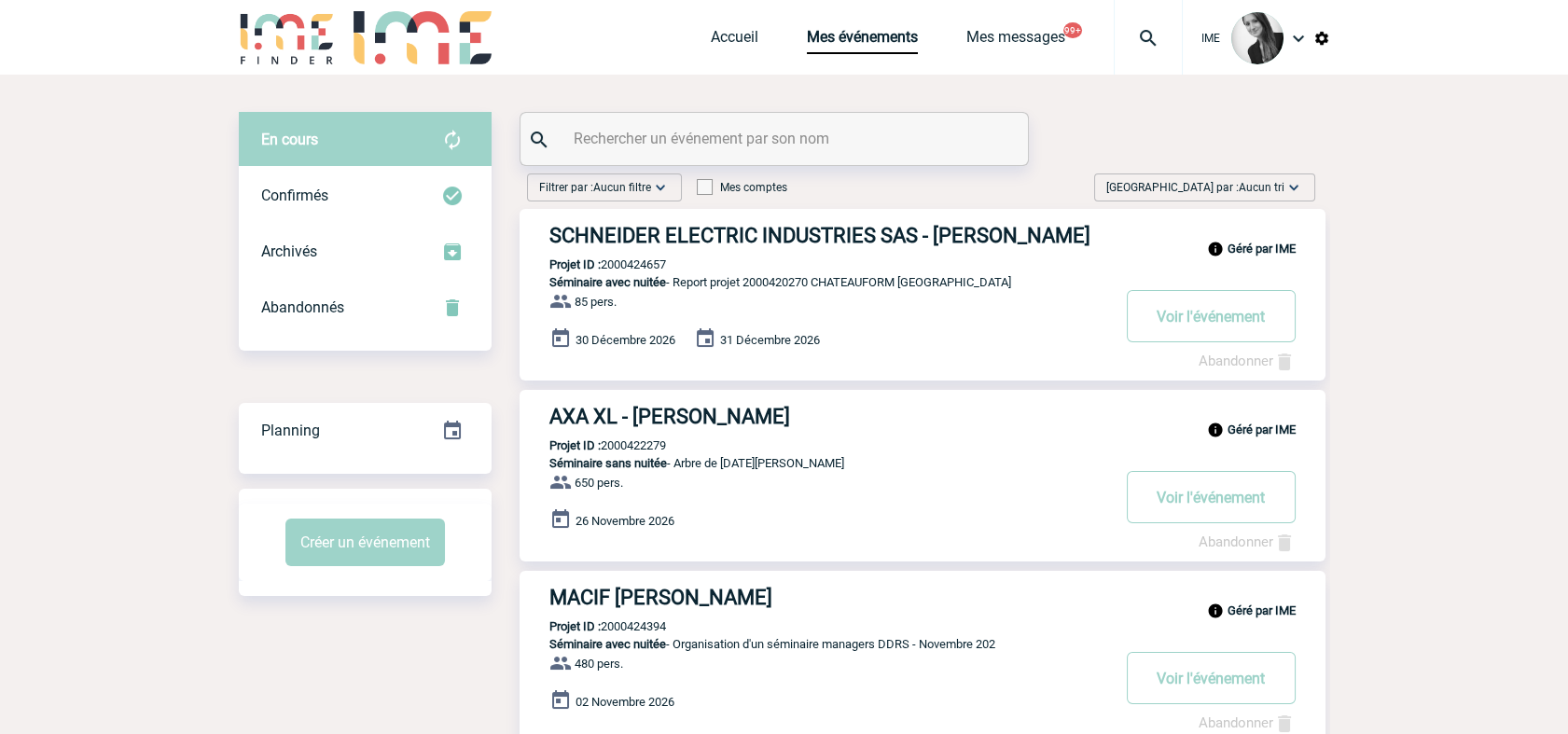
click at [1269, 190] on span "Aucun tri" at bounding box center [1262, 188] width 46 height 13
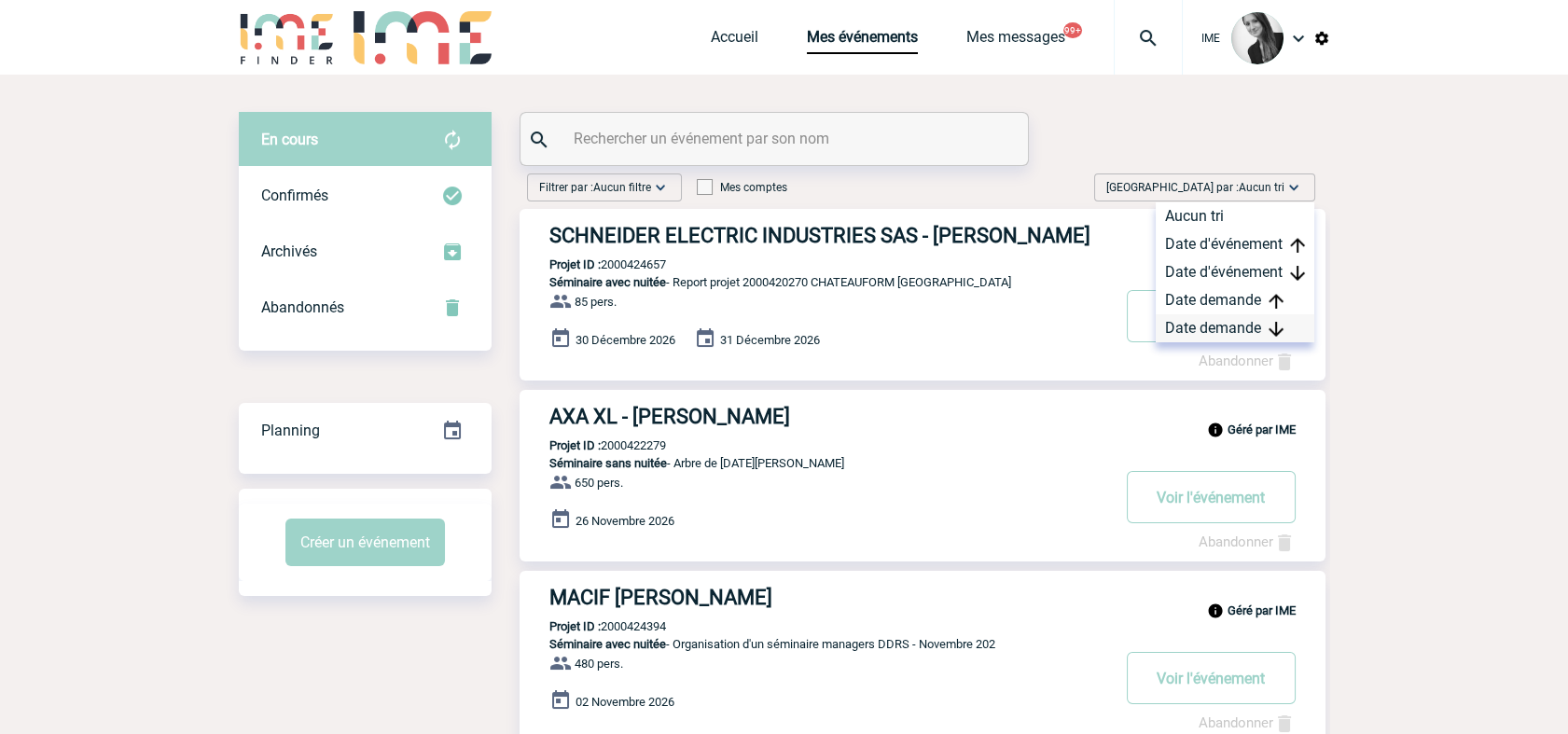
click at [1270, 325] on img at bounding box center [1276, 330] width 15 height 15
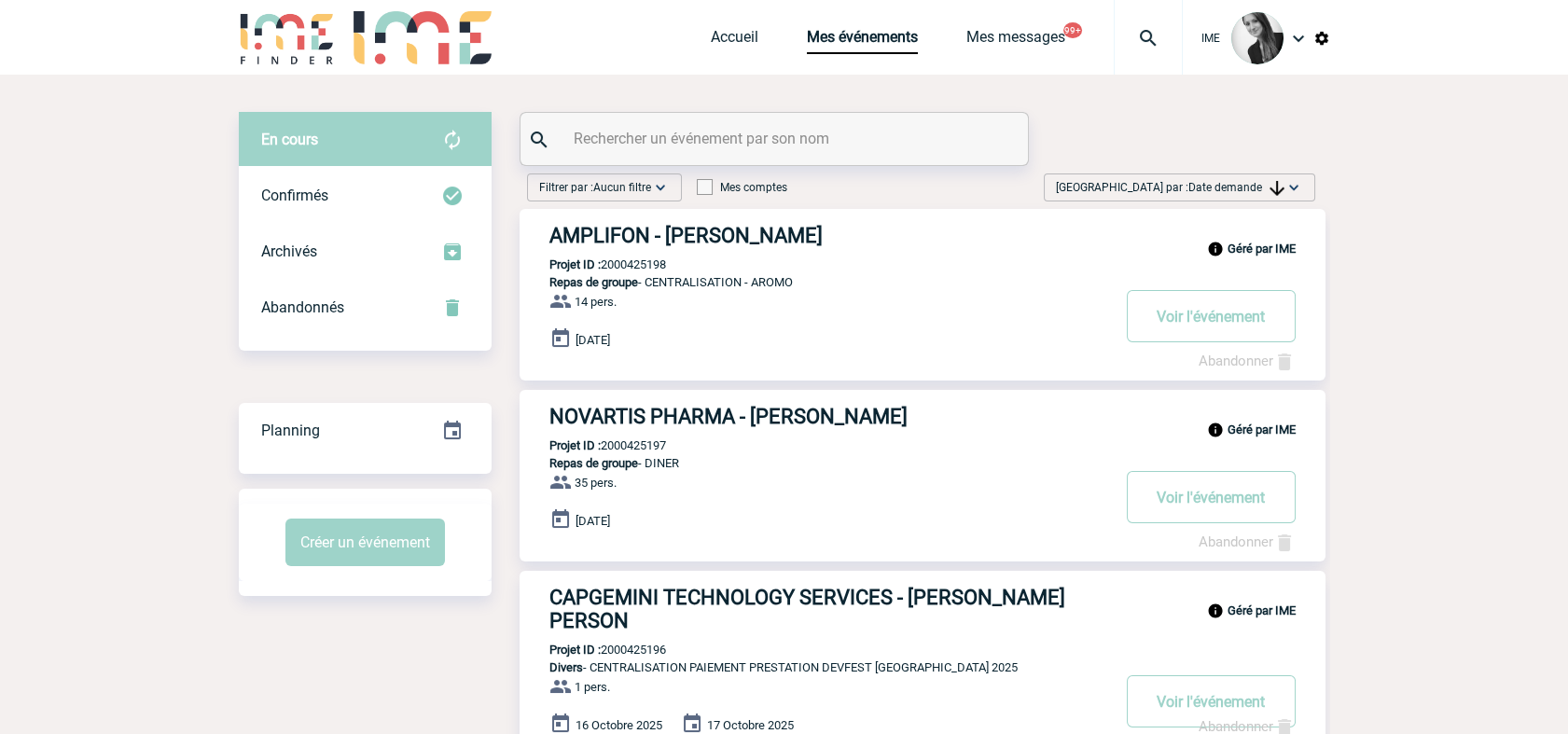
click at [659, 137] on input "text" at bounding box center [776, 139] width 416 height 27
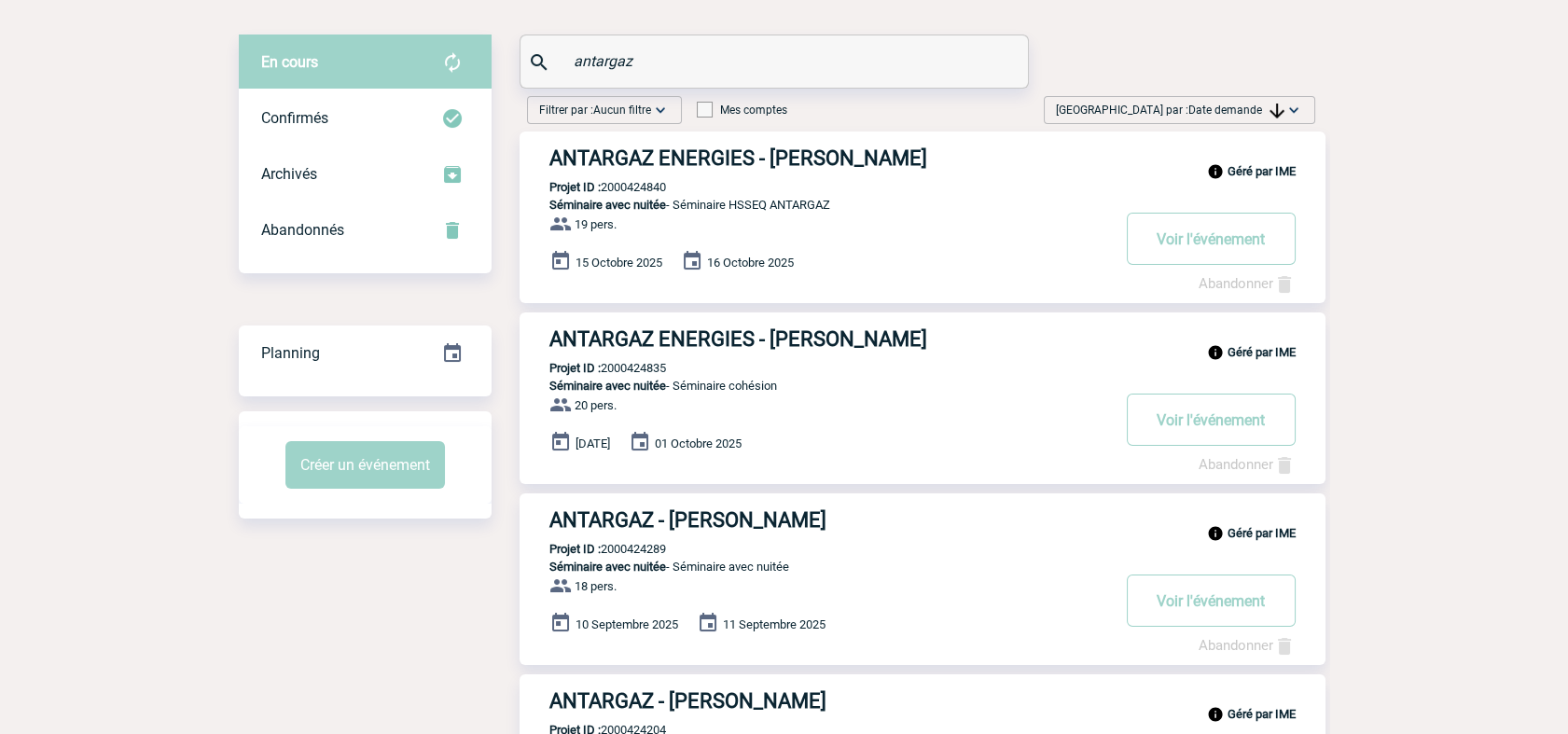
scroll to position [78, 0]
type input "antargaz"
click at [1234, 232] on button "Voir l'événement" at bounding box center [1211, 237] width 169 height 52
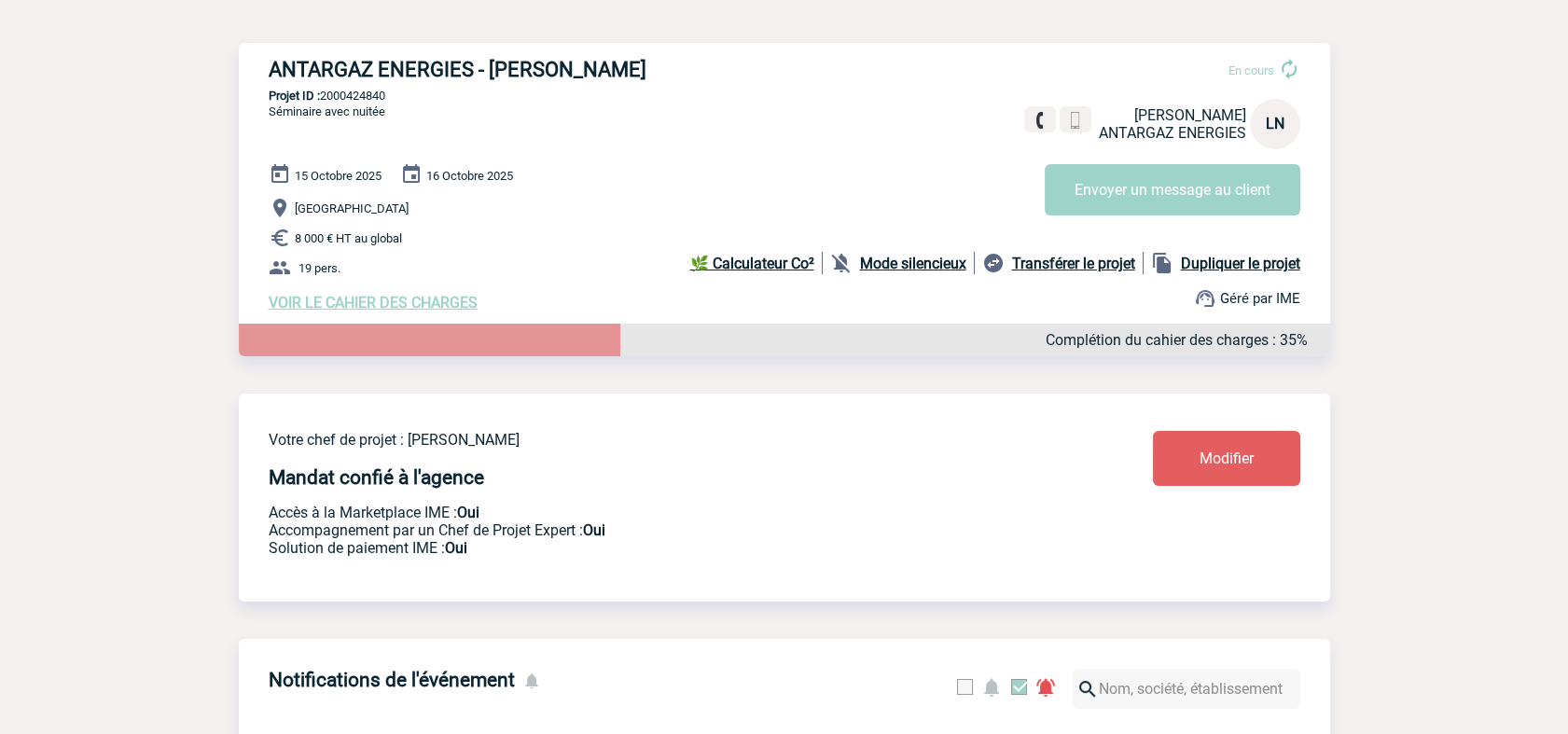
scroll to position [203, 0]
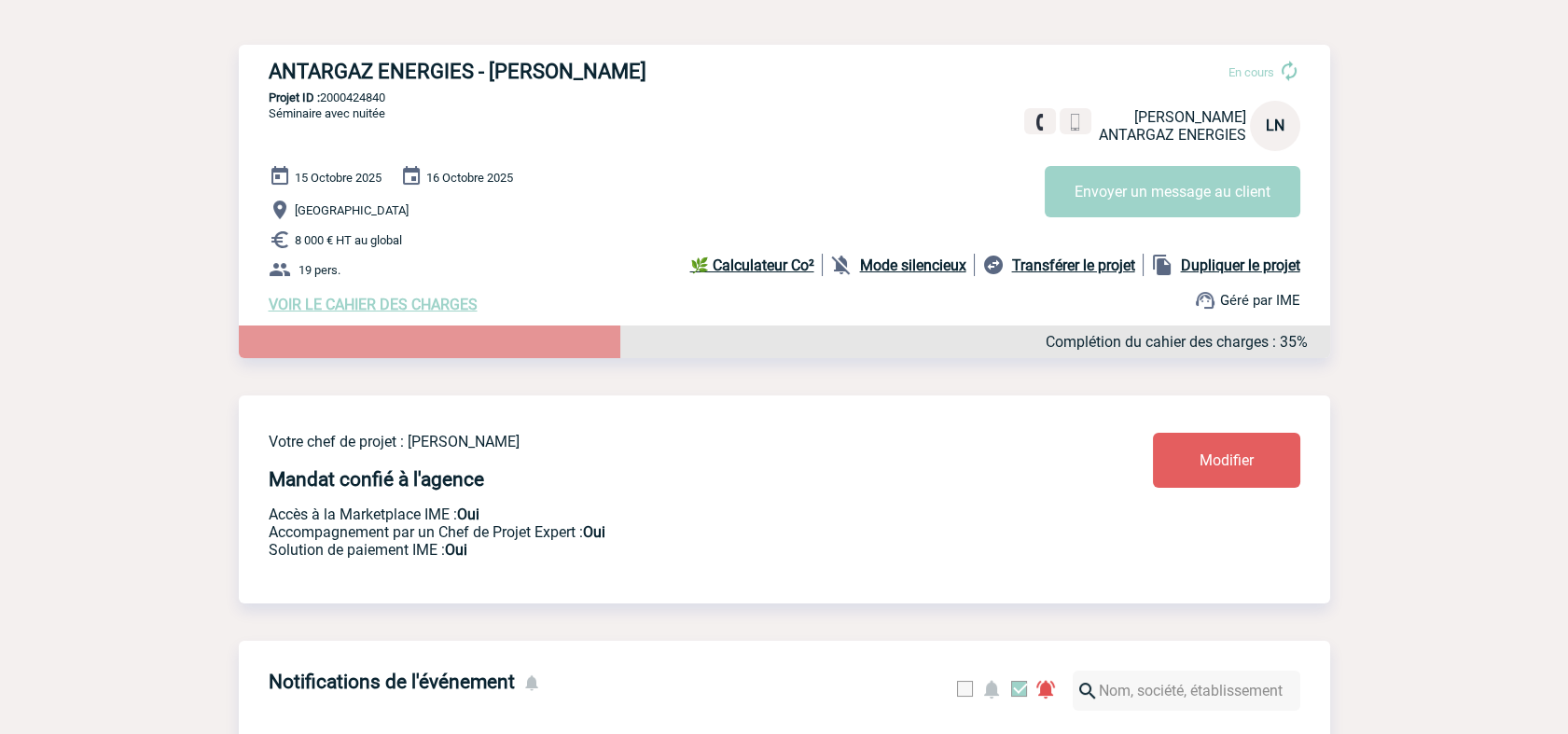
click at [348, 94] on p "Projet ID : 2000424840" at bounding box center [784, 97] width 1091 height 14
copy p "2000424840"
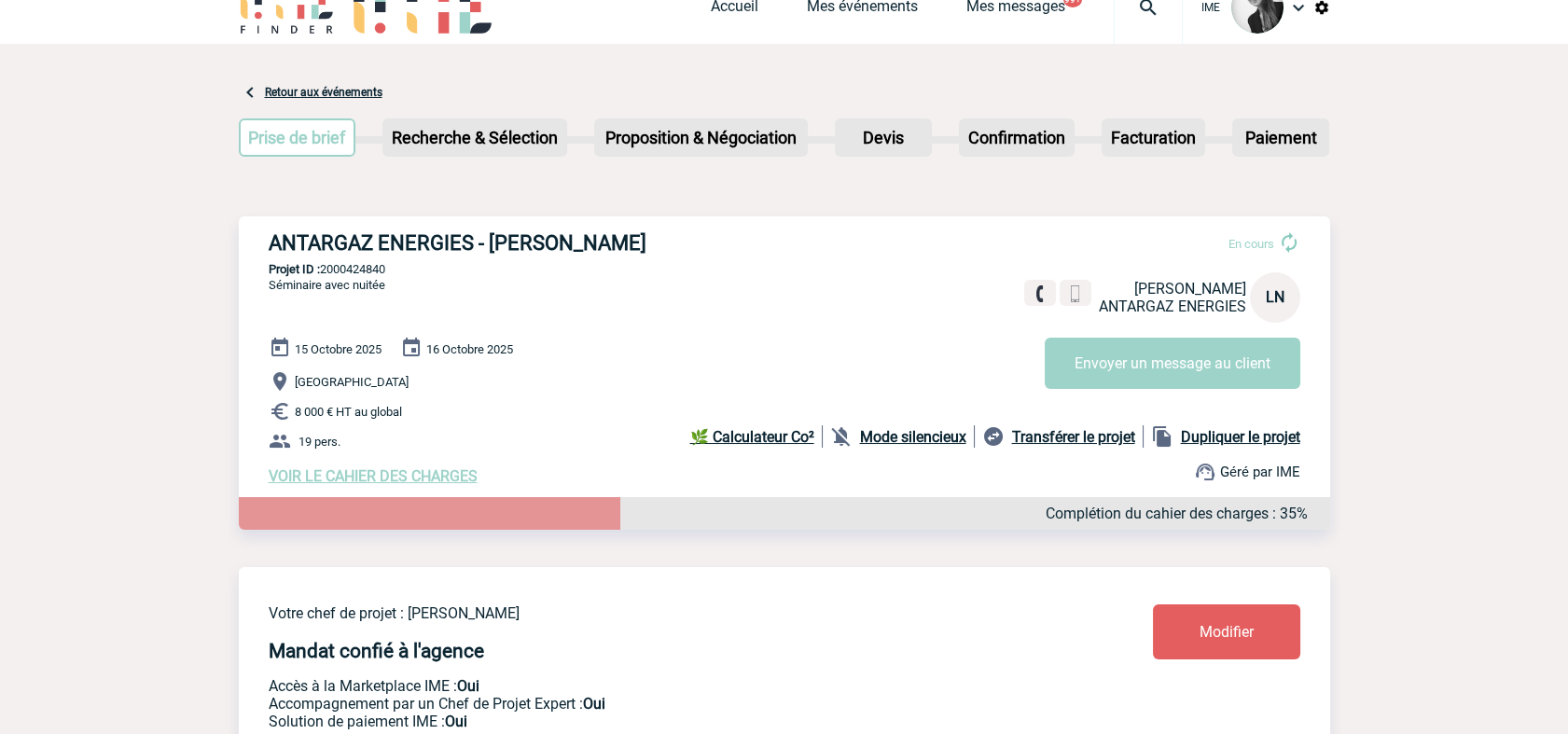
scroll to position [0, 0]
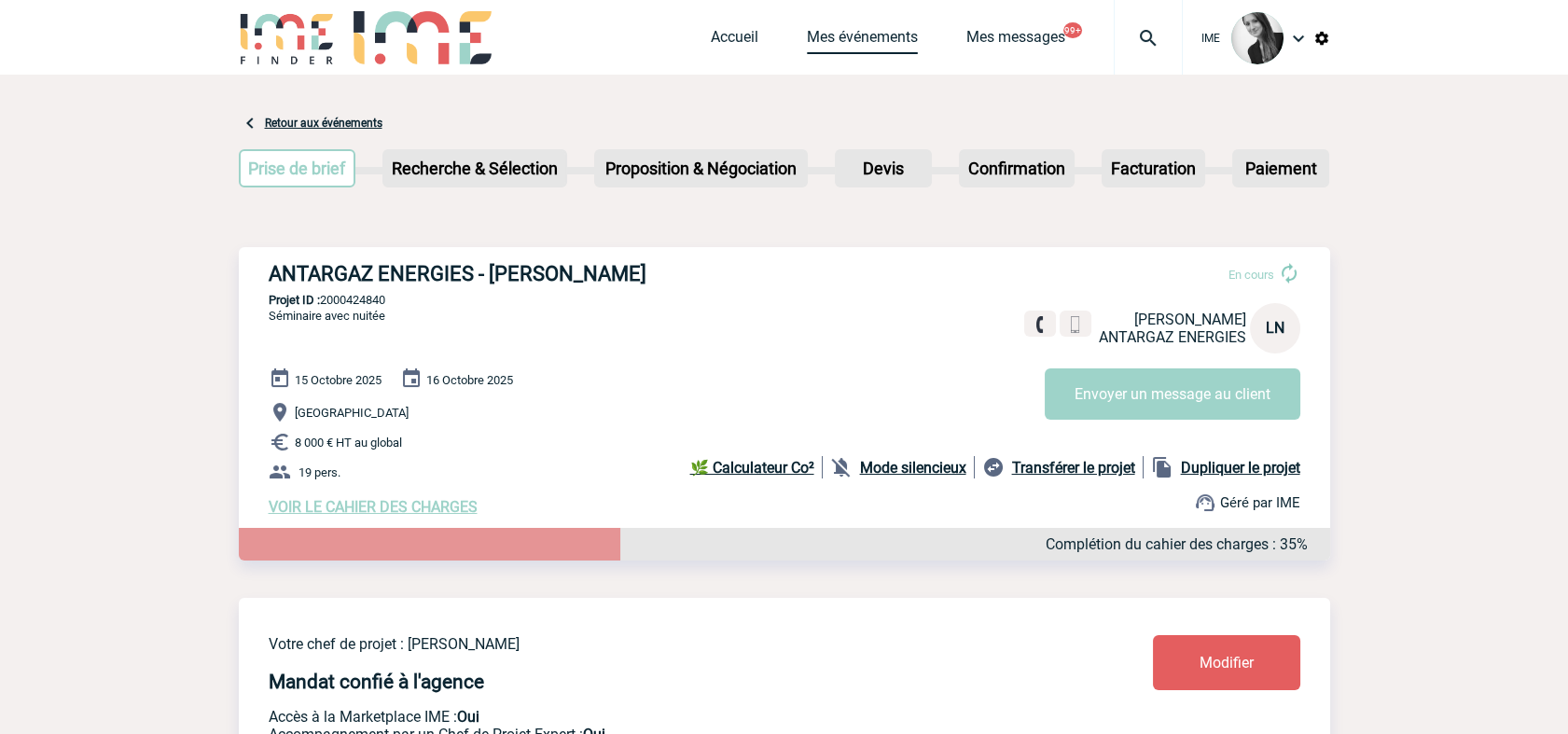
click at [844, 43] on link "Mes événements" at bounding box center [862, 41] width 111 height 26
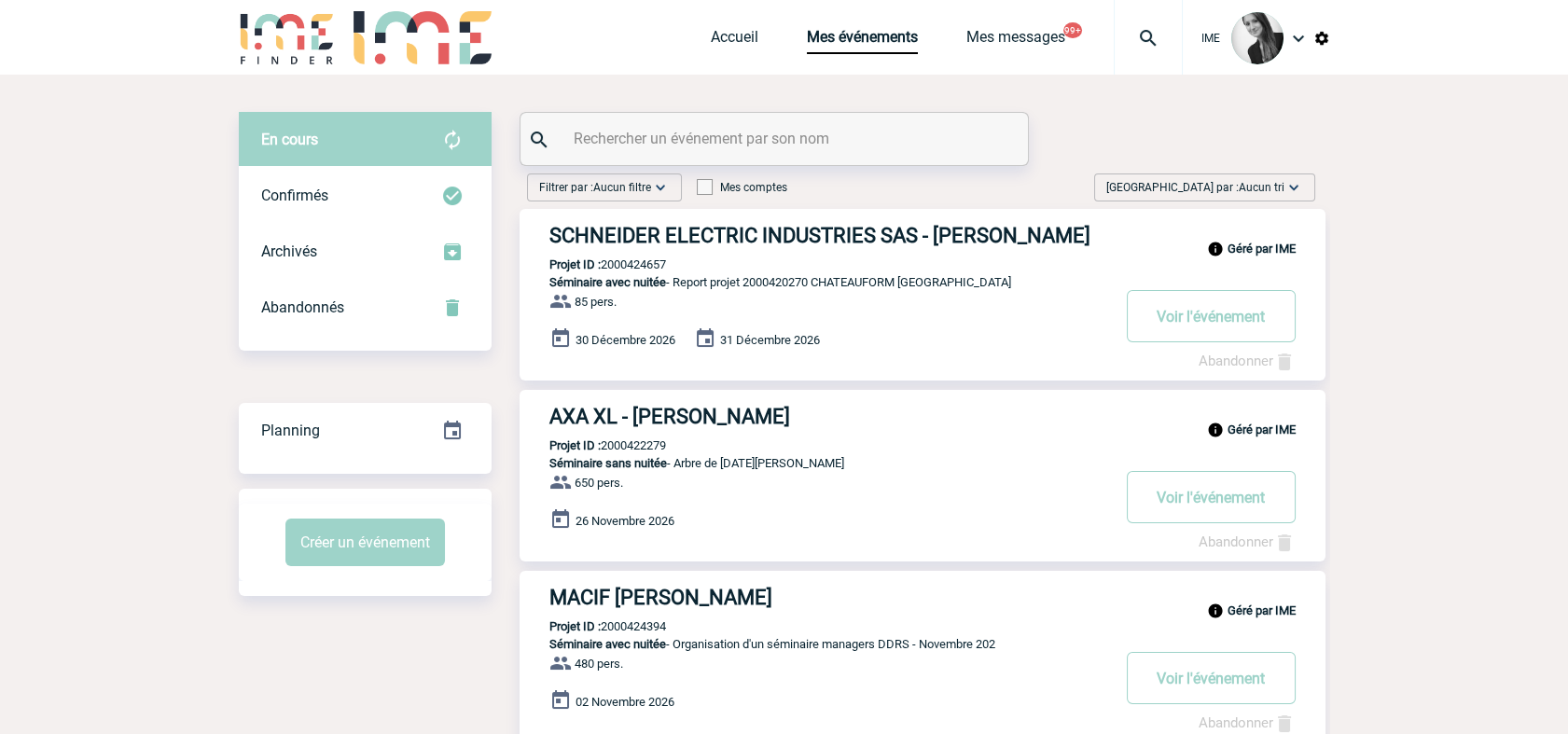
click at [1291, 187] on img at bounding box center [1294, 188] width 19 height 19
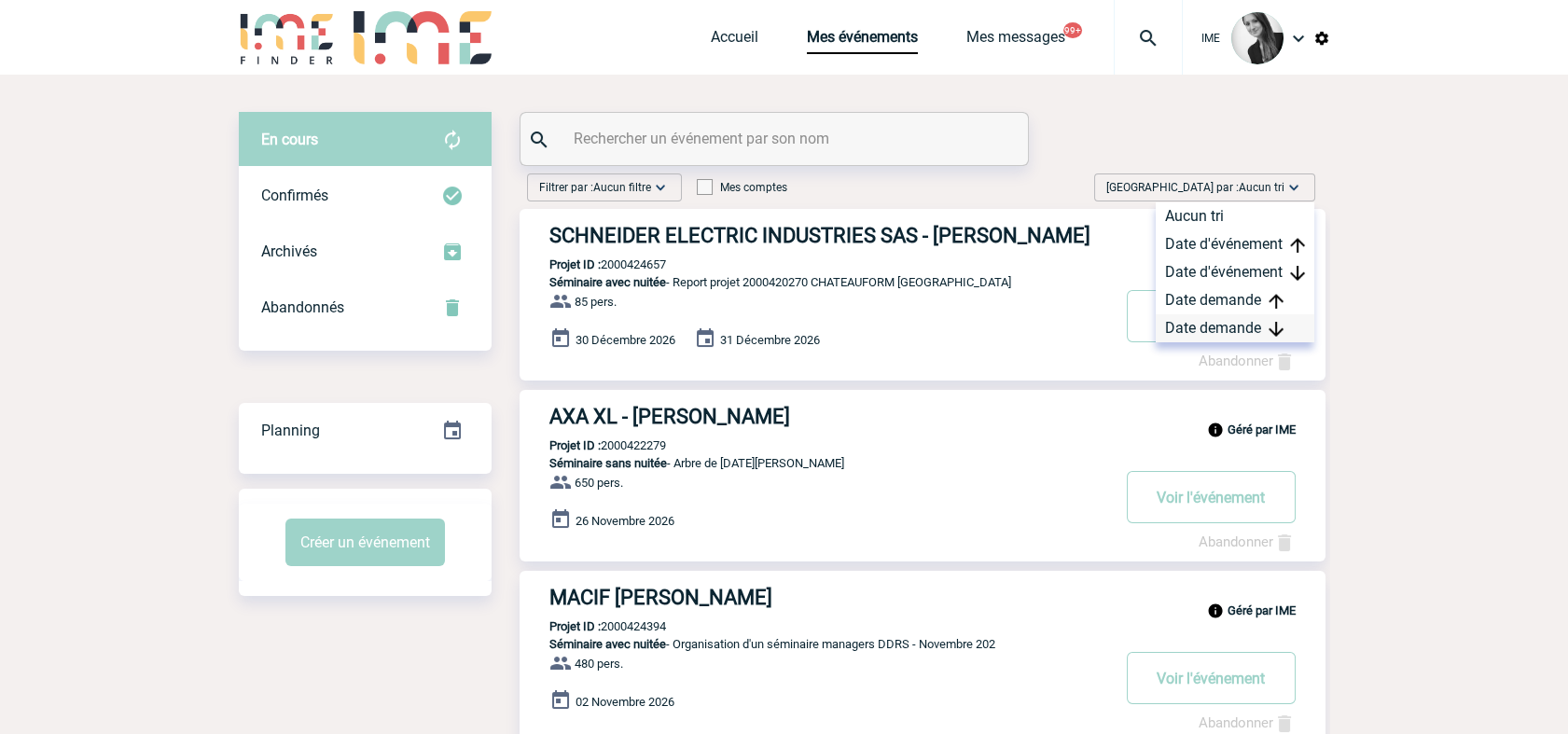
click at [1281, 333] on img at bounding box center [1276, 330] width 15 height 15
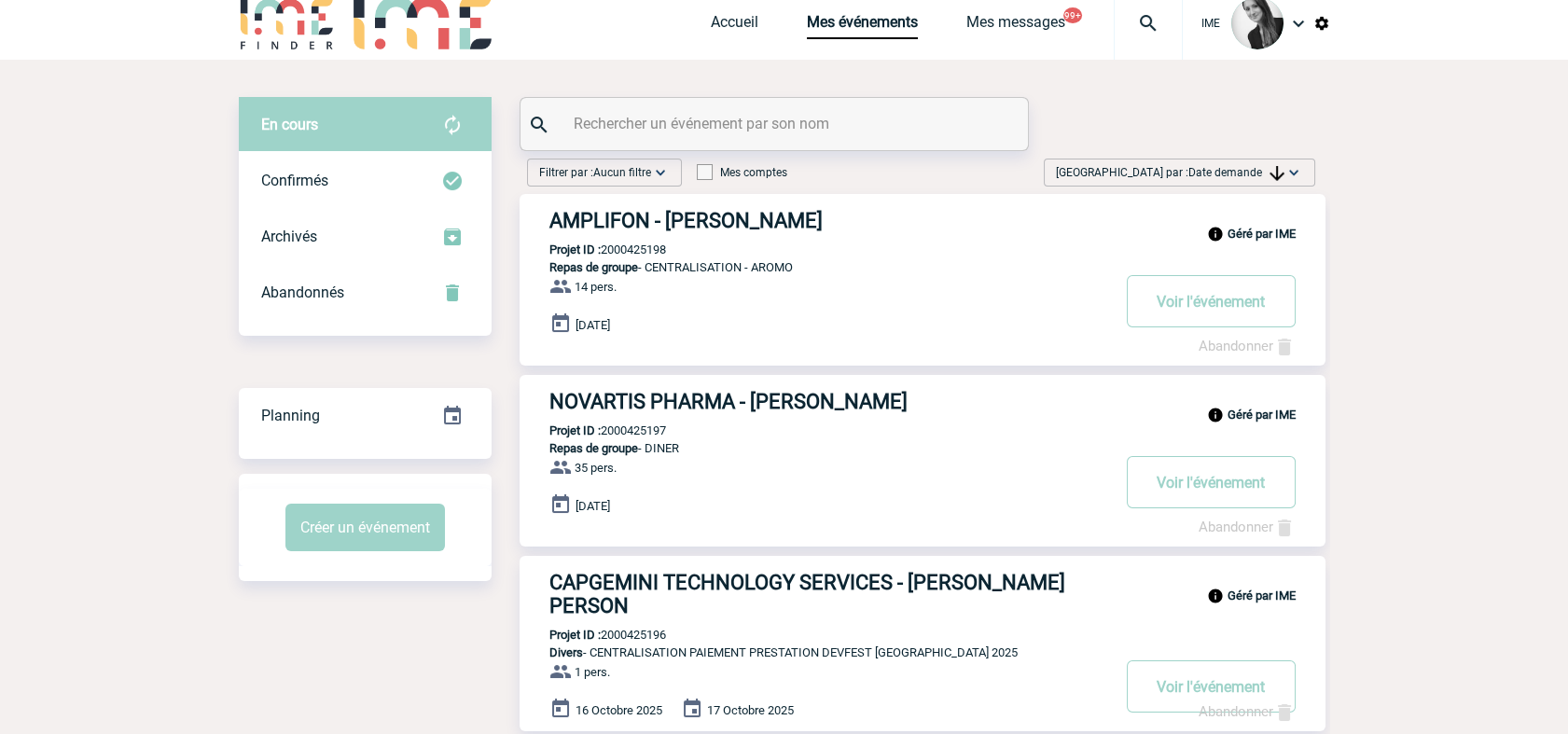
scroll to position [311, 0]
